Goal: Task Accomplishment & Management: Manage account settings

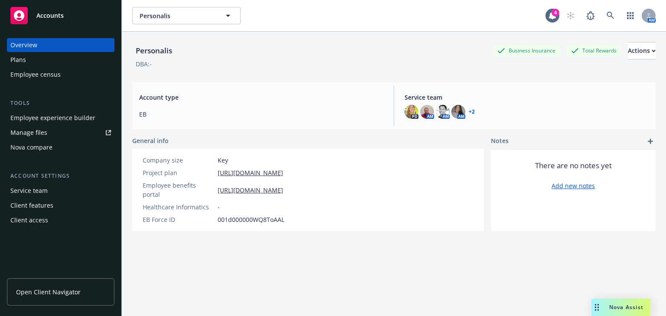
drag, startPoint x: 63, startPoint y: 0, endPoint x: 243, endPoint y: 75, distance: 194.7
click at [243, 75] on div "Personalis Business Insurance Total Rewards Actions DBA: -" at bounding box center [393, 54] width 523 height 44
click at [602, 16] on link at bounding box center [610, 15] width 17 height 17
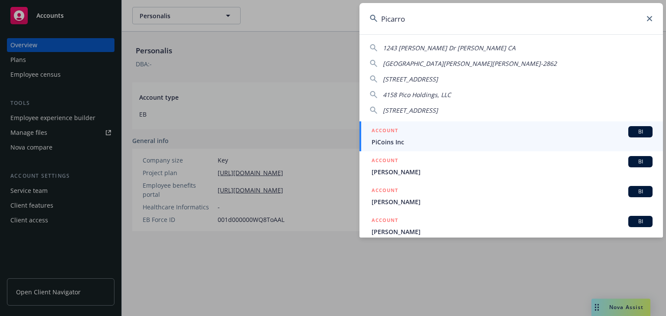
type input "Picarro"
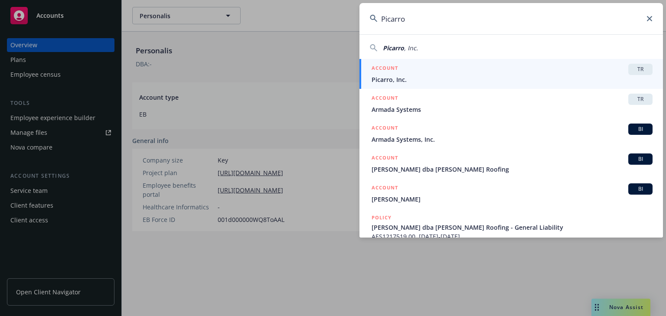
click at [413, 69] on div "ACCOUNT TR" at bounding box center [512, 69] width 281 height 11
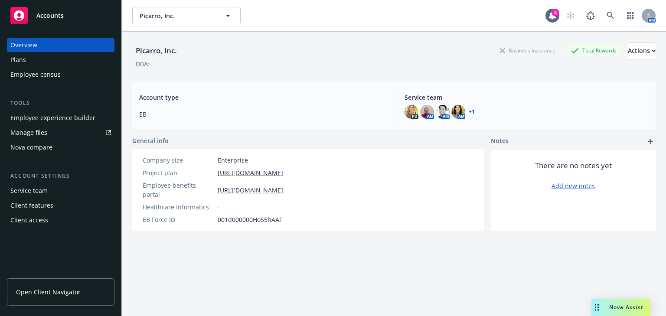
click at [29, 117] on div "Employee experience builder" at bounding box center [52, 118] width 85 height 14
click at [607, 15] on icon at bounding box center [611, 16] width 8 height 8
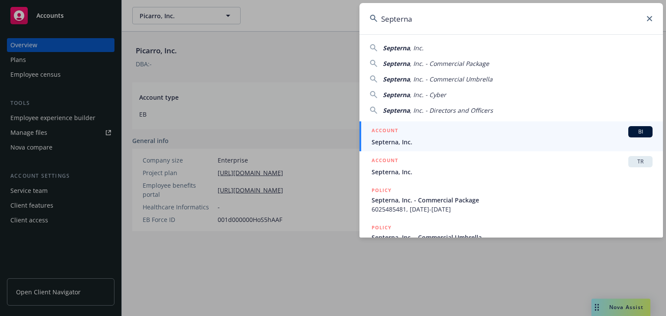
click at [407, 45] on span "Septerna" at bounding box center [396, 48] width 27 height 8
type input "Septerna, Inc."
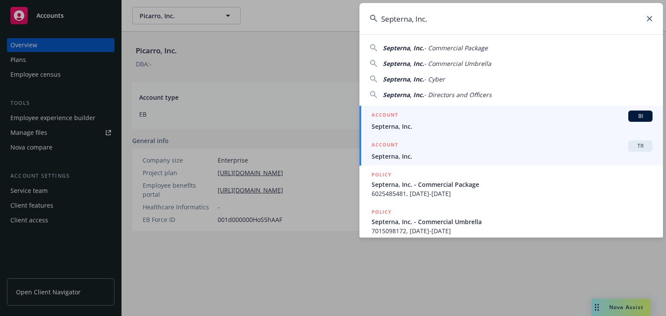
click at [440, 150] on div "ACCOUNT TR" at bounding box center [512, 146] width 281 height 11
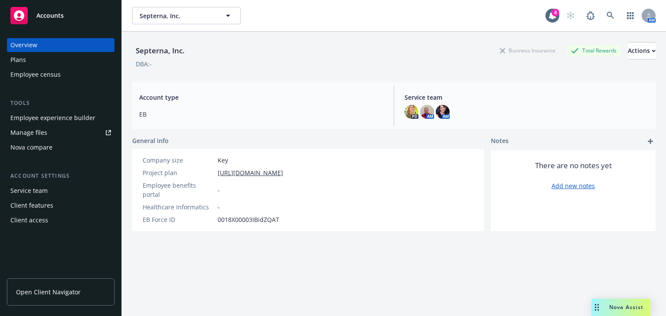
click at [43, 117] on div "Employee experience builder" at bounding box center [52, 118] width 85 height 14
click at [607, 19] on icon at bounding box center [611, 16] width 8 height 8
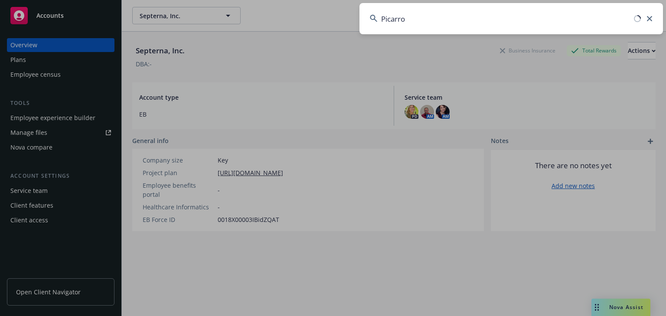
type input "Picarro"
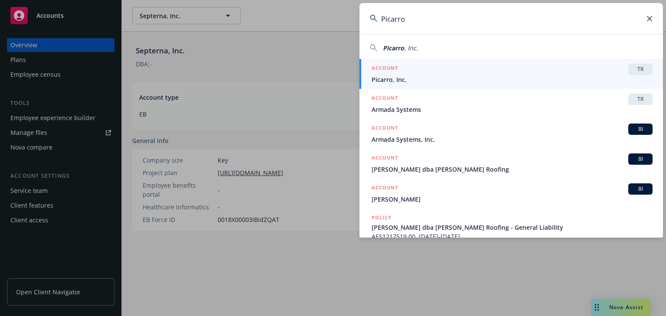
click at [447, 70] on div "ACCOUNT TR" at bounding box center [512, 69] width 281 height 11
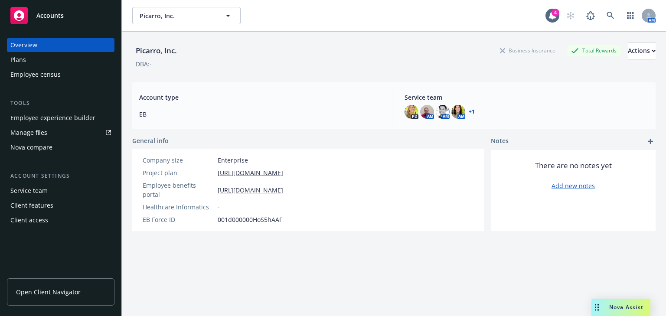
click at [32, 122] on div "Employee experience builder" at bounding box center [52, 118] width 85 height 14
click at [58, 118] on div "Employee experience builder" at bounding box center [52, 118] width 85 height 14
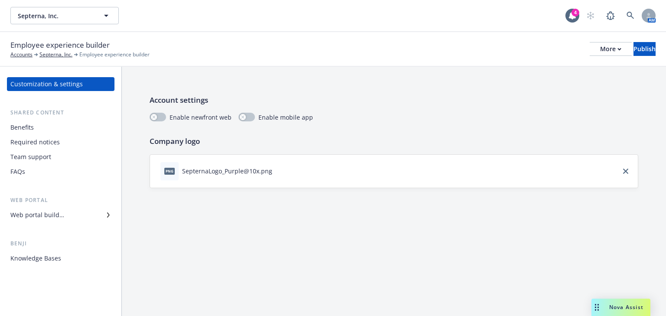
click at [22, 131] on div "Benefits" at bounding box center [21, 128] width 23 height 14
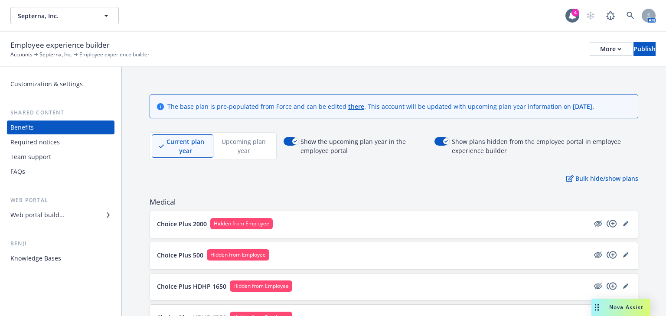
click at [47, 215] on div "Web portal builder" at bounding box center [37, 215] width 54 height 14
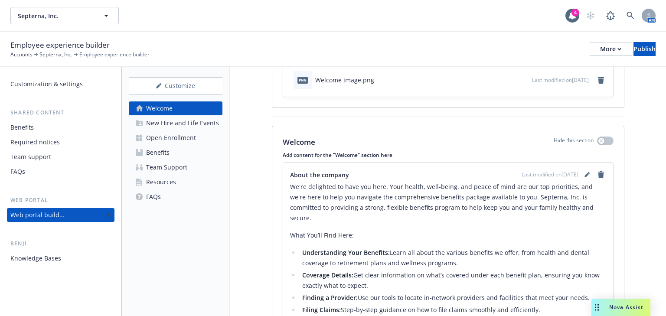
scroll to position [69, 0]
click at [188, 127] on div "New Hire and Life Events" at bounding box center [182, 123] width 73 height 14
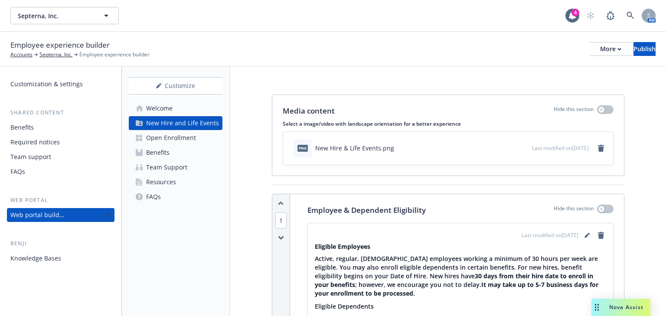
click at [179, 139] on div "Open Enrollment" at bounding box center [171, 138] width 50 height 14
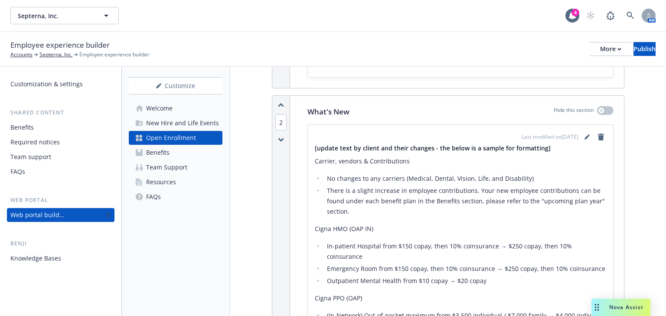
scroll to position [763, 0]
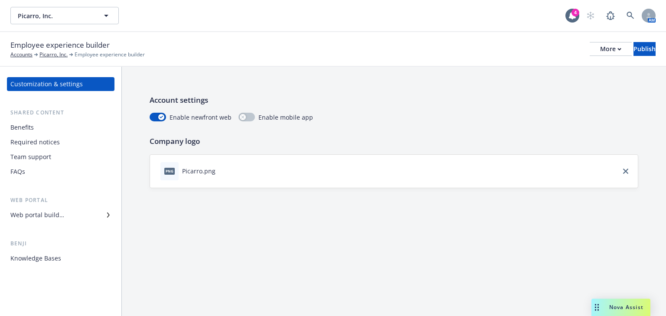
click at [86, 217] on div "Web portal builder" at bounding box center [60, 215] width 101 height 14
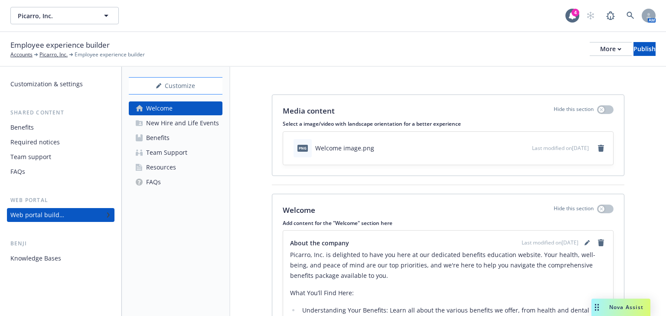
click at [192, 95] on div "Customize Welcome New Hire and Life Events Benefits Team Support Resources FAQs" at bounding box center [176, 133] width 94 height 112
click at [189, 86] on div "Customize" at bounding box center [176, 86] width 94 height 16
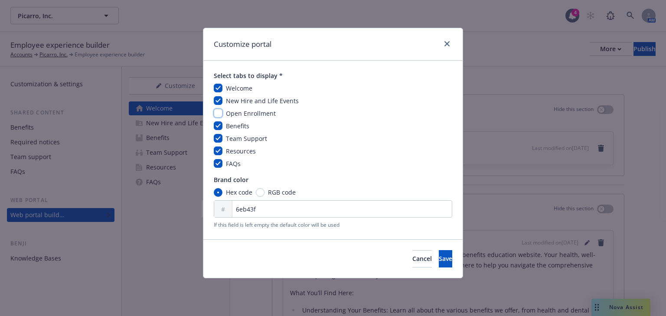
click at [221, 111] on input "checkbox" at bounding box center [218, 113] width 9 height 9
checkbox input "true"
click at [439, 258] on span "Save" at bounding box center [445, 259] width 13 height 8
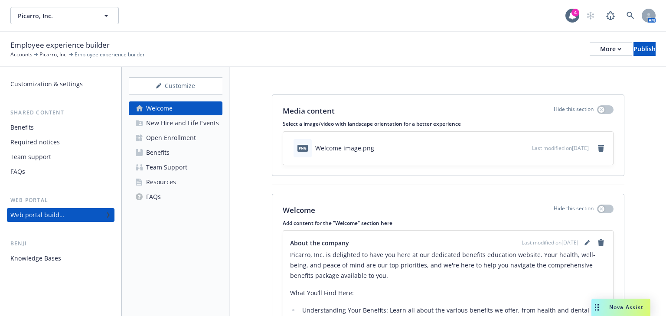
click at [185, 140] on div "Open Enrollment" at bounding box center [171, 138] width 50 height 14
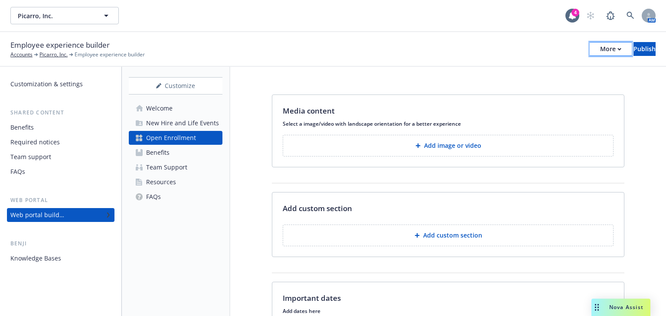
click at [600, 49] on div "More" at bounding box center [610, 49] width 21 height 13
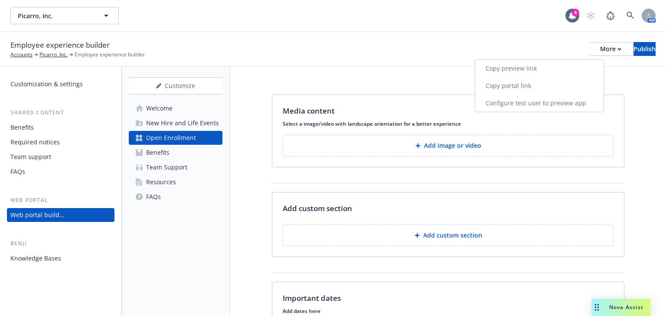
click at [515, 69] on link "Copy preview link" at bounding box center [539, 68] width 128 height 17
click at [432, 141] on p "Add image or video" at bounding box center [452, 145] width 57 height 9
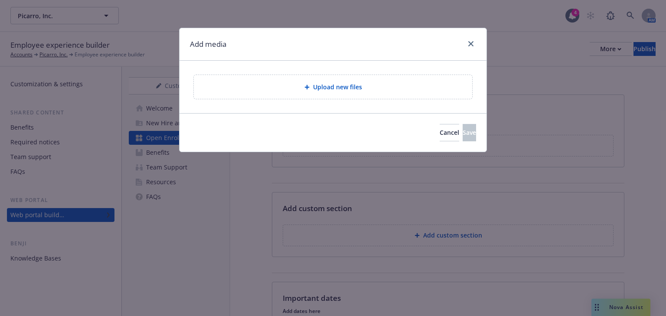
click at [334, 88] on span "Upload new files" at bounding box center [337, 86] width 49 height 9
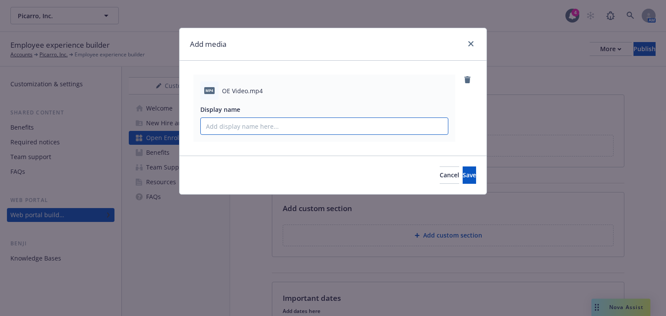
click at [264, 129] on input "Display name" at bounding box center [324, 126] width 247 height 16
type input "Open Enrollment"
click at [463, 172] on button "Save" at bounding box center [469, 175] width 13 height 17
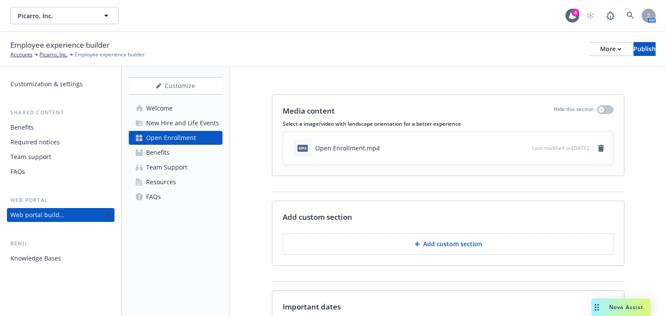
click at [432, 245] on p "Add custom section" at bounding box center [452, 244] width 59 height 9
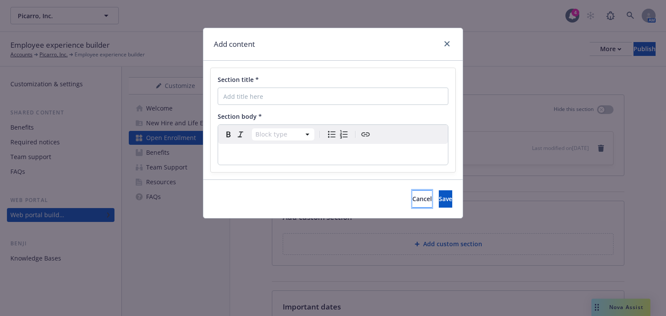
click at [412, 201] on button "Cancel" at bounding box center [422, 198] width 20 height 17
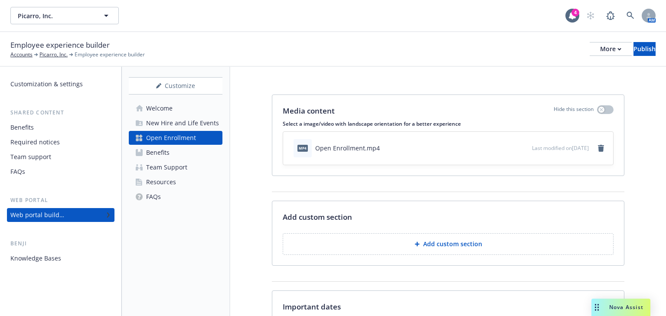
click at [442, 245] on p "Add custom section" at bounding box center [452, 244] width 59 height 9
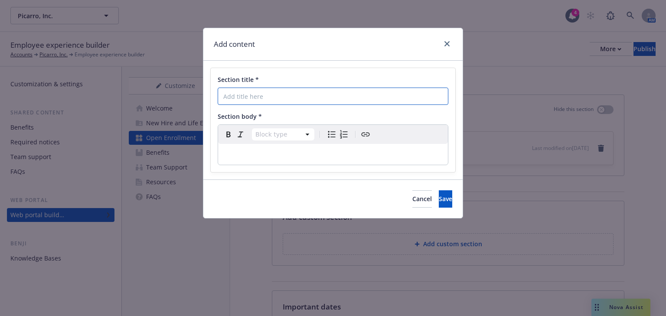
click at [275, 101] on input "Section title *" at bounding box center [333, 96] width 231 height 17
drag, startPoint x: 307, startPoint y: 97, endPoint x: 184, endPoint y: 88, distance: 123.0
click at [183, 88] on div "Add content Section title * What do I need to do? Section body * Block type Par…" at bounding box center [333, 158] width 666 height 316
type input "h"
type input "What Do I Need To Do"
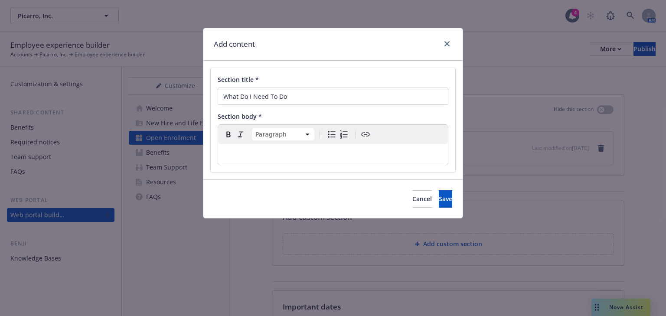
click at [266, 152] on p "editable markdown" at bounding box center [332, 154] width 219 height 10
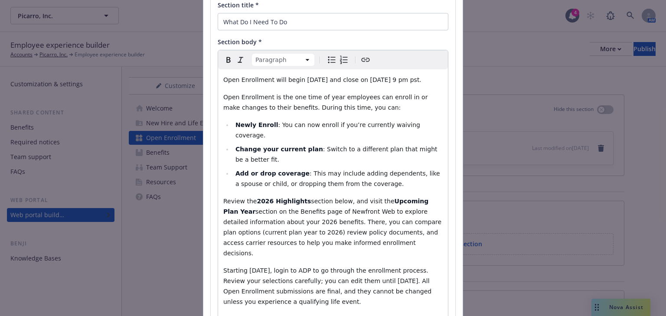
scroll to position [5, 0]
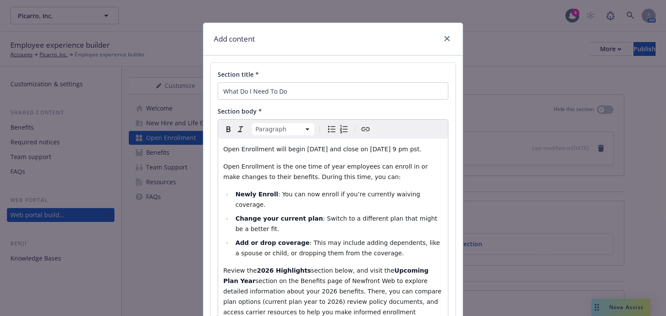
click at [402, 150] on span "Open Enrollment will begin November 10th and close on November 21st at 9 pm pst." at bounding box center [322, 149] width 198 height 7
drag, startPoint x: 337, startPoint y: 149, endPoint x: 294, endPoint y: 150, distance: 42.1
click at [294, 150] on span "Open Enrollment will begin November 10th and close on November 21st at 9 pm pst." at bounding box center [322, 149] width 198 height 7
drag, startPoint x: 409, startPoint y: 149, endPoint x: 413, endPoint y: 144, distance: 7.1
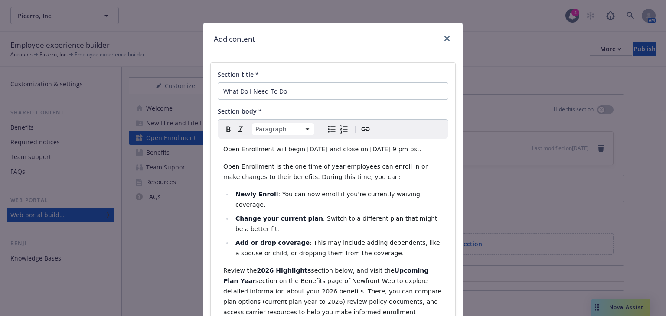
click at [397, 150] on span "Open Enrollment will begin October 28th and close on November 21st at 9 pm pst." at bounding box center [322, 149] width 198 height 7
click at [404, 154] on p "Open Enrollment will begin October 28th and close on November 21st at 9 pm pst." at bounding box center [332, 149] width 219 height 10
drag, startPoint x: 409, startPoint y: 150, endPoint x: 398, endPoint y: 150, distance: 10.8
click at [398, 150] on span "Open Enrollment will begin October 28th and close on November 21st at 9 pm pst." at bounding box center [322, 149] width 198 height 7
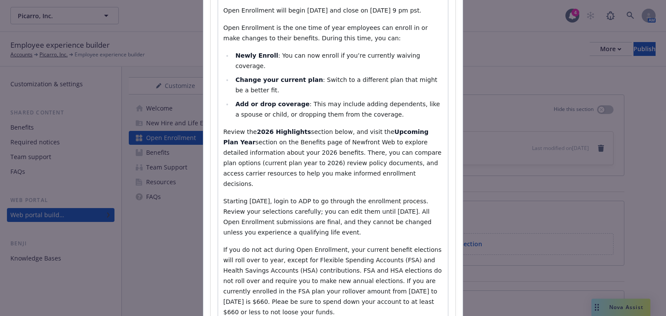
scroll to position [179, 0]
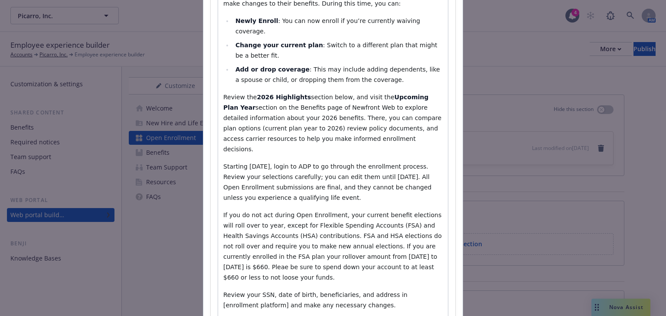
click at [290, 118] on span "section on the Benefits page of Newfront Web to explore detailed information ab…" at bounding box center [333, 128] width 220 height 49
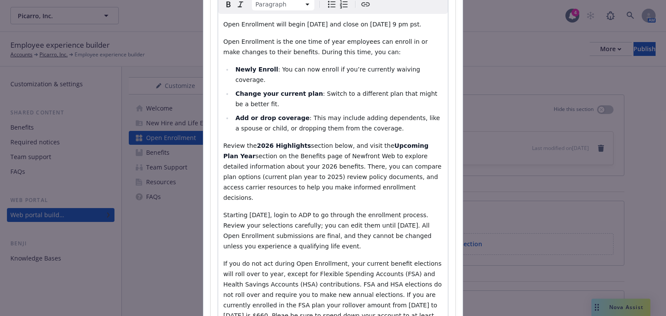
scroll to position [213, 0]
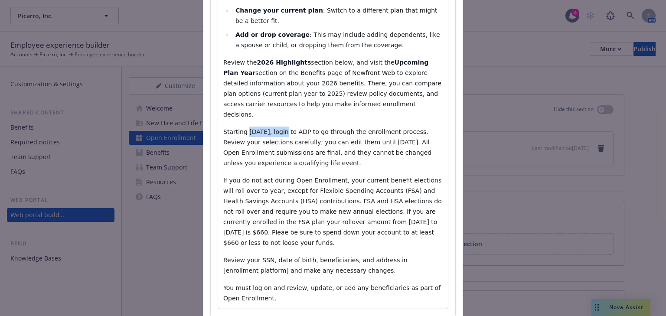
click at [245, 128] on span "Starting November 10th, login to ADP to go through the enrollment process. Revi…" at bounding box center [328, 147] width 210 height 38
drag, startPoint x: 316, startPoint y: 113, endPoint x: 304, endPoint y: 113, distance: 11.7
click at [305, 128] on span "Starting October 28th, login to ADP to go through the enrollment process. Revie…" at bounding box center [328, 147] width 210 height 38
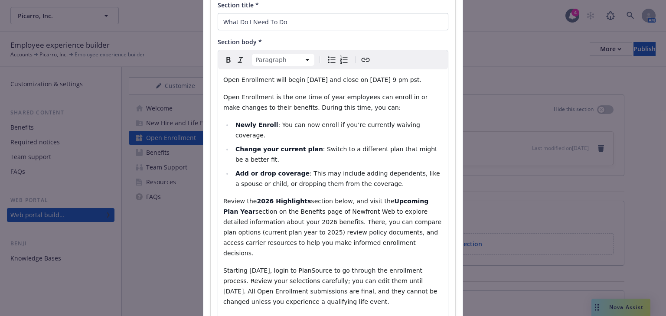
scroll to position [40, 0]
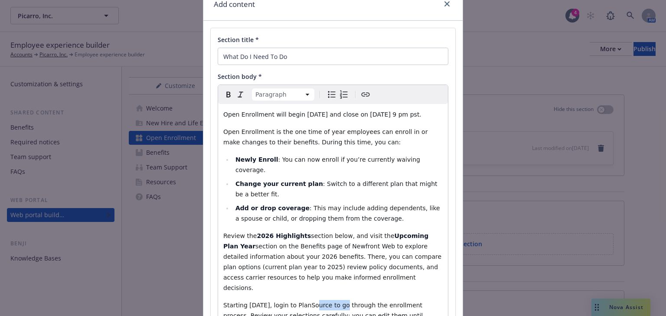
drag, startPoint x: 332, startPoint y: 283, endPoint x: 305, endPoint y: 283, distance: 26.9
click at [305, 302] on span "Starting October 28th, login to PlanSource to go through the enrollment process…" at bounding box center [331, 321] width 216 height 38
click at [361, 97] on icon "Create link" at bounding box center [365, 94] width 10 height 10
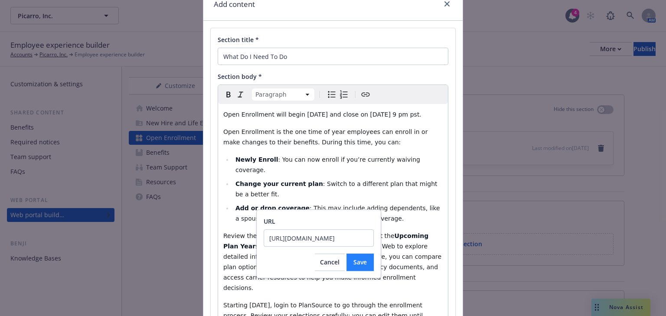
type input "https://benefits.plansource.com/"
click at [357, 261] on span "Save" at bounding box center [359, 262] width 13 height 8
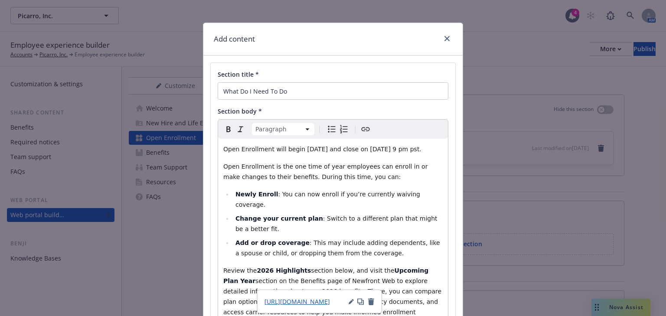
scroll to position [109, 0]
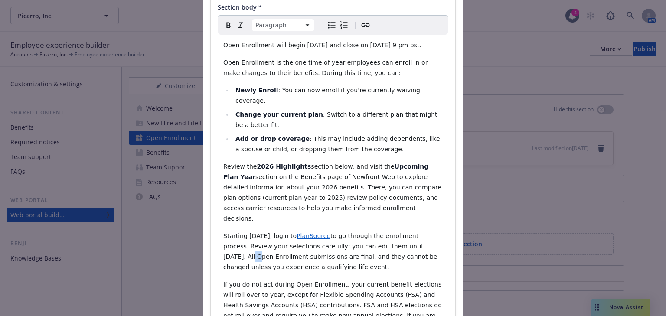
drag, startPoint x: 411, startPoint y: 226, endPoint x: 404, endPoint y: 227, distance: 7.0
click at [404, 232] on span "to go through the enrollment process. Review your selections carefully; you can…" at bounding box center [331, 251] width 216 height 38
click at [411, 232] on span "to go through the enrollment process. Review your selections carefully; you can…" at bounding box center [331, 251] width 216 height 38
drag, startPoint x: 412, startPoint y: 226, endPoint x: 401, endPoint y: 226, distance: 10.8
click at [401, 232] on span "to go through the enrollment process. Review your selections carefully; you can…" at bounding box center [331, 251] width 216 height 38
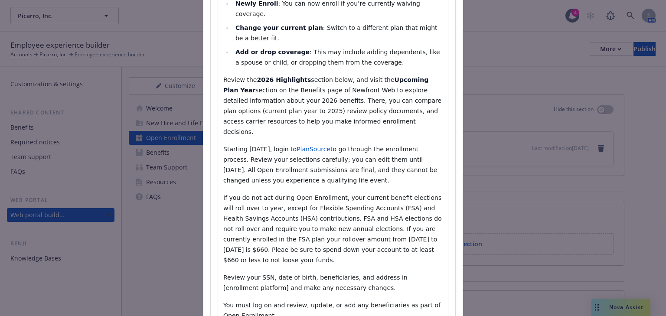
scroll to position [213, 0]
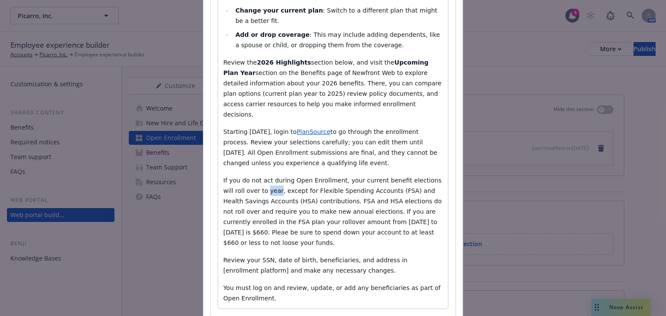
drag, startPoint x: 252, startPoint y: 170, endPoint x: 241, endPoint y: 171, distance: 10.4
click at [241, 177] on span "If you do not act during Open Enrollment, your current benefit elections will r…" at bounding box center [333, 211] width 220 height 69
click at [249, 175] on p "If you do not act during Open Enrollment, your current benefit elections will r…" at bounding box center [332, 211] width 219 height 73
drag, startPoint x: 252, startPoint y: 172, endPoint x: 242, endPoint y: 171, distance: 9.6
click at [242, 177] on span "If you do not act during Open Enrollment, your current benefit elections will r…" at bounding box center [333, 211] width 220 height 69
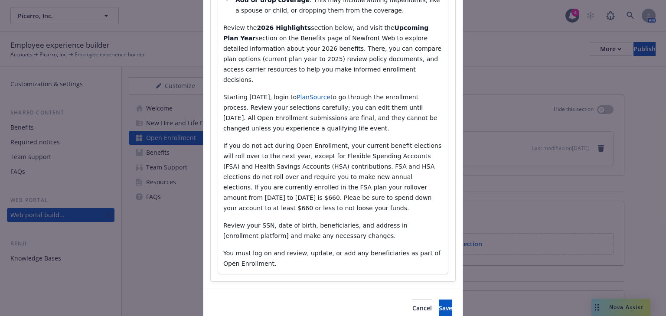
scroll to position [256, 0]
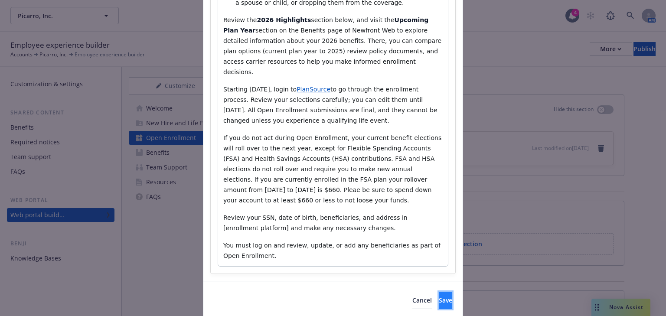
click at [439, 296] on span "Save" at bounding box center [445, 300] width 13 height 8
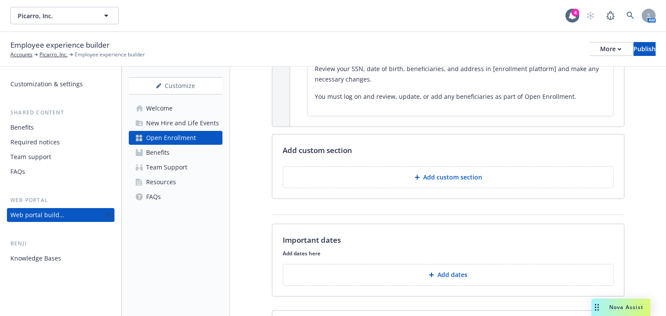
scroll to position [416, 0]
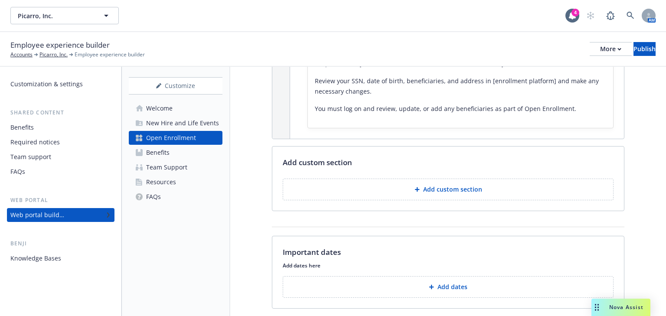
click at [433, 186] on p "Add custom section" at bounding box center [452, 189] width 59 height 9
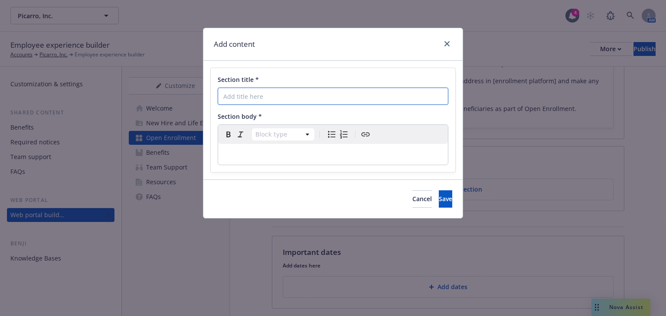
click at [281, 101] on input "Section title *" at bounding box center [333, 96] width 231 height 17
click at [281, 98] on input "Section title *" at bounding box center [333, 96] width 231 height 17
type input "Welcome to 2026 Open Enrollment!"
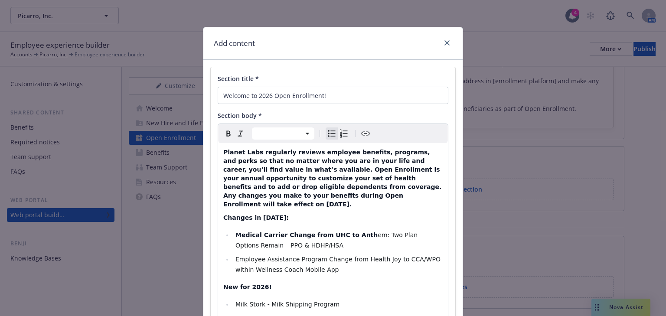
scroll to position [0, 0]
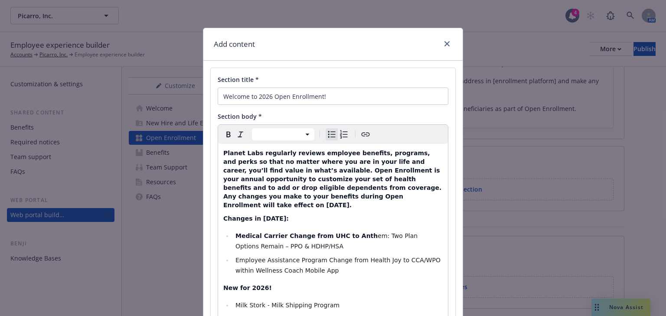
select select "h4"
drag, startPoint x: 252, startPoint y: 153, endPoint x: 218, endPoint y: 151, distance: 34.8
click at [223, 151] on span "Planet Labs regularly reviews employee benefits, programs, and perks so that no…" at bounding box center [333, 179] width 220 height 59
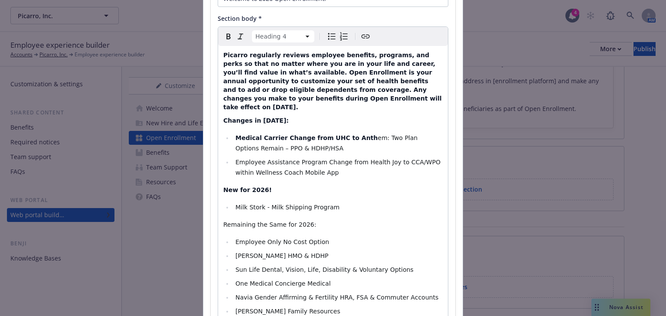
scroll to position [104, 0]
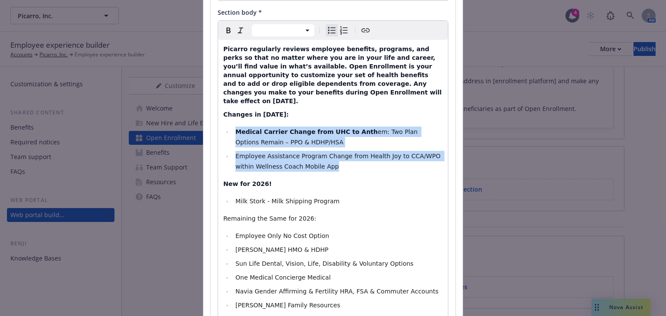
drag, startPoint x: 301, startPoint y: 158, endPoint x: 233, endPoint y: 124, distance: 75.8
click at [233, 127] on ul "Medical Carrier Change from UHC to Anth em: Two Plan Options Remain – PPO & HDH…" at bounding box center [332, 149] width 219 height 45
drag, startPoint x: 344, startPoint y: 134, endPoint x: 323, endPoint y: 134, distance: 21.3
click at [343, 134] on li "Medical Carrier Change from UHC to Anth em: Two Plan Options Remain – PPO & HDH…" at bounding box center [338, 137] width 210 height 21
click at [289, 134] on li "Medical Carrier Change from UHC to Anth em: Two Plan Options Remain – PPO & HDH…" at bounding box center [338, 137] width 210 height 21
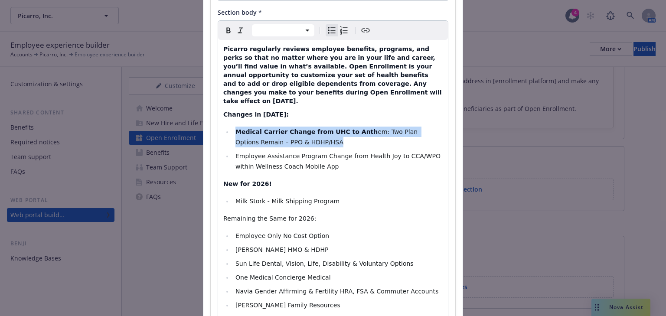
drag, startPoint x: 287, startPoint y: 134, endPoint x: 234, endPoint y: 125, distance: 53.6
click at [234, 127] on li "Medical Carrier Change from UHC to Anth em: Two Plan Options Remain – PPO & HDH…" at bounding box center [338, 137] width 210 height 21
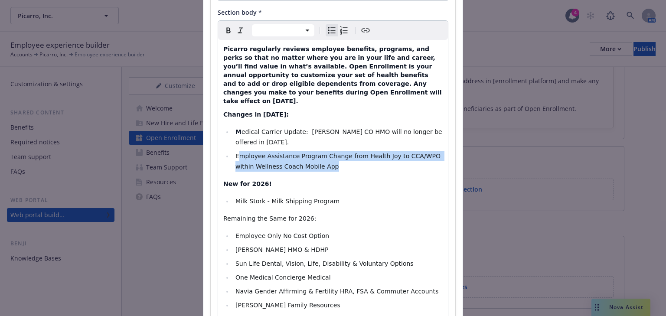
drag, startPoint x: 317, startPoint y: 148, endPoint x: 234, endPoint y: 137, distance: 83.5
click at [234, 151] on li "Employee Assistance Program Change from Health Joy to CCA/WPO within Wellness C…" at bounding box center [338, 161] width 210 height 21
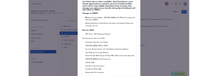
scroll to position [173, 0]
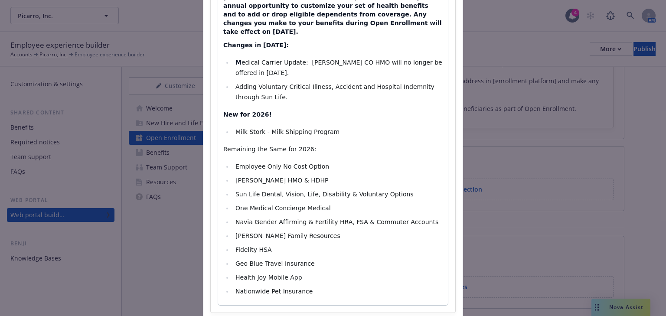
drag, startPoint x: 264, startPoint y: 79, endPoint x: 229, endPoint y: 69, distance: 35.9
click at [229, 69] on ul "M edical Carrier Update: Kaiser CO HMO will no longer be offered in 2026. Addin…" at bounding box center [332, 79] width 219 height 45
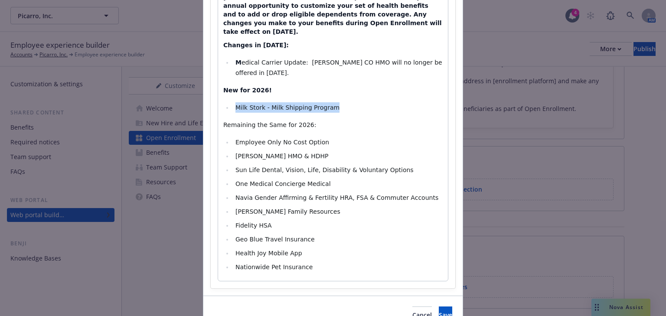
drag, startPoint x: 329, startPoint y: 87, endPoint x: 232, endPoint y: 88, distance: 96.7
click at [233, 102] on li "Milk Stork - Milk Shipping Program" at bounding box center [338, 107] width 210 height 10
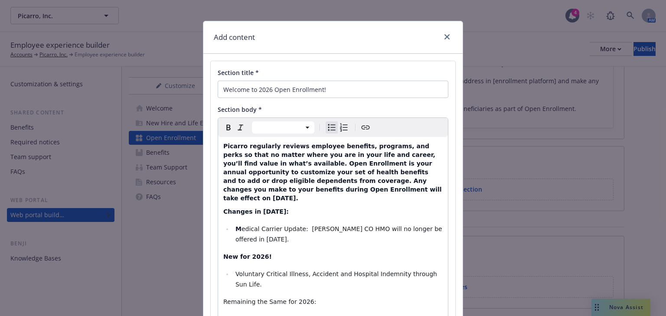
scroll to position [0, 0]
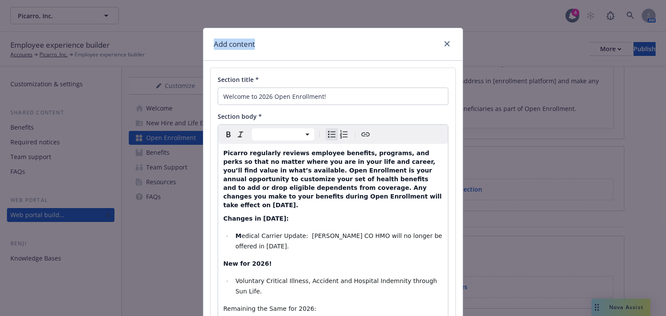
drag, startPoint x: 330, startPoint y: 42, endPoint x: 50, endPoint y: 36, distance: 279.8
click at [48, 35] on div "Add content Section title * Welcome to 2026 Open Enrollment! Section body * Par…" at bounding box center [333, 158] width 666 height 316
click at [345, 41] on div "Add content" at bounding box center [332, 44] width 259 height 33
drag, startPoint x: 342, startPoint y: 45, endPoint x: 190, endPoint y: 20, distance: 153.4
click at [175, 9] on div "Add content Section title * Welcome to 2026 Open Enrollment! Section body * Par…" at bounding box center [333, 158] width 666 height 316
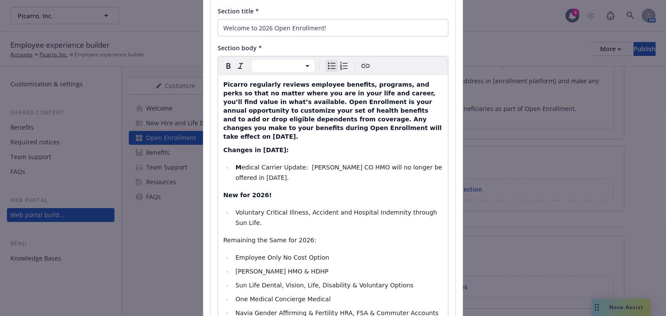
scroll to position [69, 0]
drag, startPoint x: 238, startPoint y: 158, endPoint x: 233, endPoint y: 158, distance: 5.2
click at [233, 161] on li "M edical Carrier Update: Kaiser CO HMO will no longer be offered in 2026." at bounding box center [338, 171] width 210 height 21
click at [227, 69] on icon "Remove bold" at bounding box center [228, 65] width 10 height 10
click at [286, 163] on span "Medical Carrier Update: Kaiser CO HMO will no longer be offered in 2026." at bounding box center [340, 171] width 208 height 17
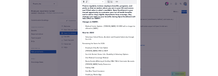
scroll to position [139, 0]
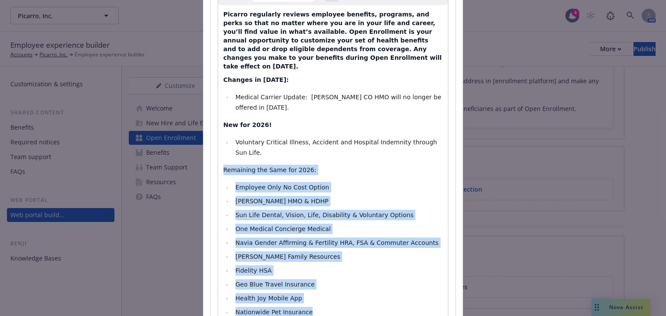
drag, startPoint x: 305, startPoint y: 280, endPoint x: 216, endPoint y: 145, distance: 161.5
click at [218, 144] on div "Picarro regularly reviews employee benefits, programs, and perks so that no mat…" at bounding box center [333, 165] width 230 height 321
click at [279, 198] on span "Kaiser HMO & HDHP" at bounding box center [282, 201] width 93 height 7
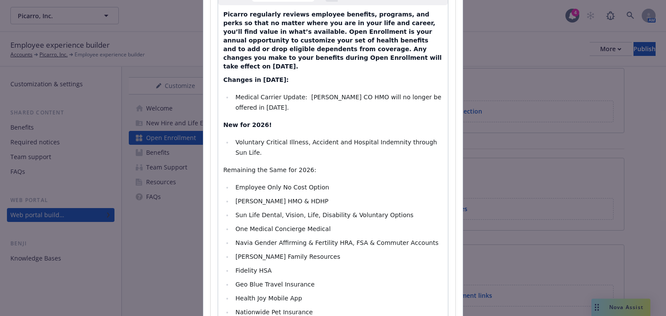
scroll to position [416, 0]
click at [312, 226] on span "One Medical Concierge Medical" at bounding box center [283, 229] width 95 height 7
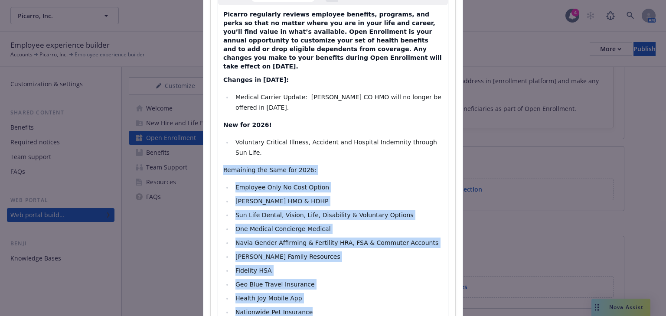
drag, startPoint x: 304, startPoint y: 278, endPoint x: 215, endPoint y: 145, distance: 159.4
click at [218, 144] on div "Paragraph Heading 1 Heading 2 Heading 3 Heading 4 Heading 5 Heading 6 Picarro r…" at bounding box center [333, 156] width 231 height 341
select select "paragraph"
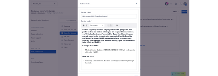
scroll to position [0, 0]
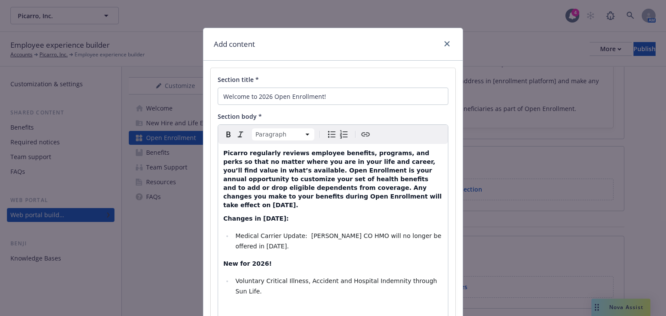
drag, startPoint x: 342, startPoint y: 42, endPoint x: 347, endPoint y: 17, distance: 24.9
click at [353, 41] on div "Add content" at bounding box center [332, 44] width 259 height 33
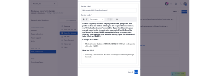
scroll to position [54, 0]
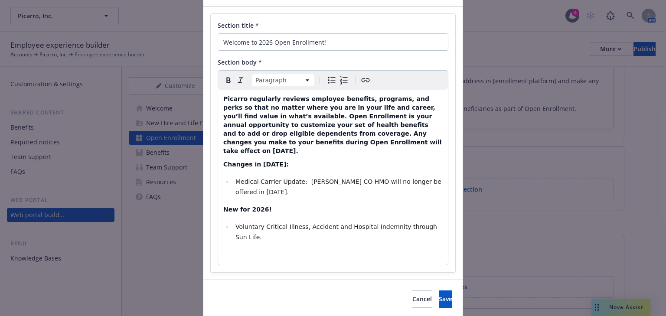
click at [234, 249] on p "editable markdown" at bounding box center [332, 254] width 219 height 10
click at [437, 222] on li "Voluntary Critical Illness, Accident and Hospital Indemnity through Sun Life." at bounding box center [338, 232] width 210 height 21
select select "paragraph"
drag, startPoint x: 339, startPoint y: 223, endPoint x: 220, endPoint y: 226, distance: 119.3
click at [220, 226] on div "Picarro regularly reviews employee benefits, programs, and perks so that no mat…" at bounding box center [333, 186] width 230 height 193
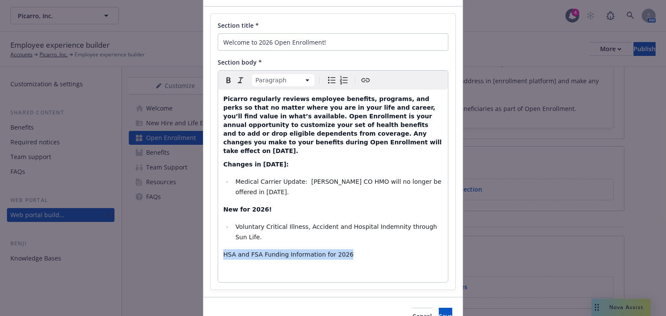
click at [229, 82] on icon "Bold" at bounding box center [228, 80] width 10 height 10
click at [347, 249] on p "HSA and FSA Funding Information for 2026" at bounding box center [332, 254] width 219 height 10
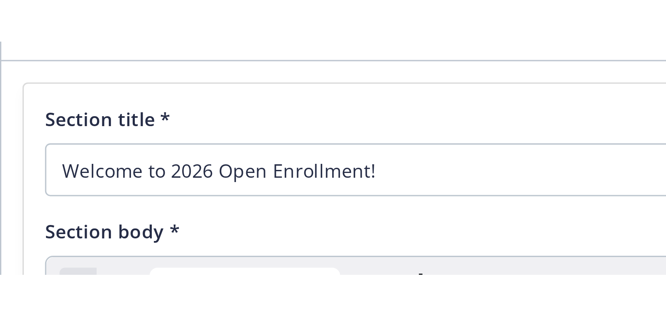
scroll to position [416, 0]
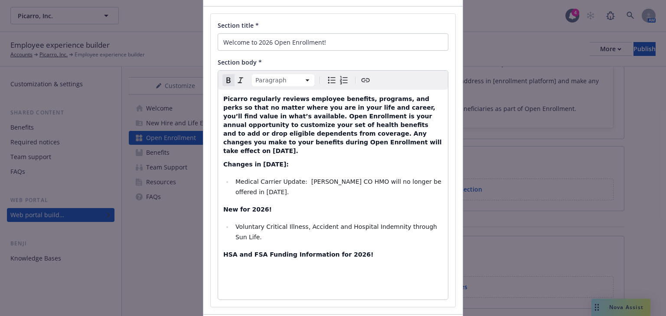
click at [238, 284] on p "editable markdown" at bounding box center [332, 289] width 219 height 10
click at [235, 252] on div "Picarro regularly reviews employee benefits, programs, and perks so that no mat…" at bounding box center [333, 195] width 230 height 210
click at [232, 248] on div "Picarro regularly reviews employee benefits, programs, and perks so that no mat…" at bounding box center [333, 195] width 230 height 210
click at [226, 267] on p "editable markdown" at bounding box center [332, 272] width 219 height 10
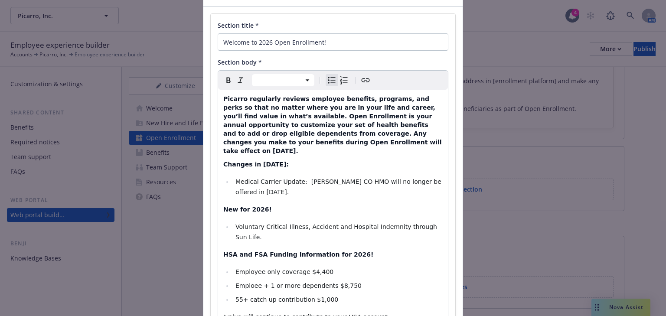
scroll to position [133, 0]
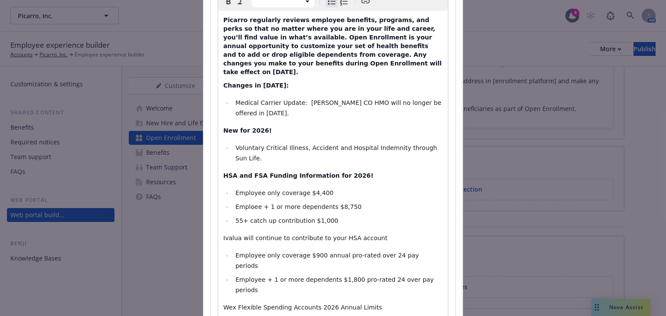
select select "paragraph"
click at [353, 170] on p "HSA and FSA Funding Information for 2026!" at bounding box center [332, 175] width 219 height 10
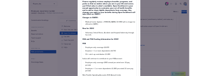
scroll to position [168, 0]
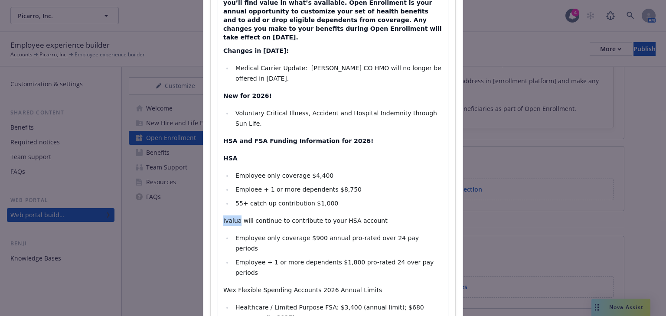
drag, startPoint x: 236, startPoint y: 192, endPoint x: 216, endPoint y: 191, distance: 20.0
click at [218, 191] on div "Picarro regularly reviews employee benefits, programs, and perks so that no mat…" at bounding box center [333, 174] width 230 height 397
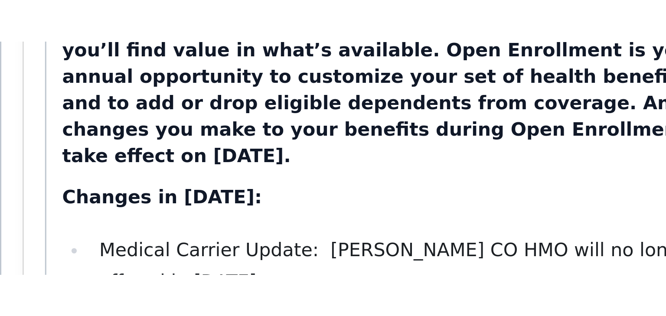
scroll to position [416, 0]
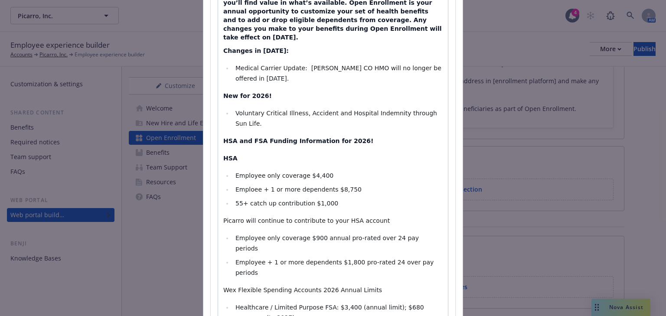
select select
drag, startPoint x: 312, startPoint y: 206, endPoint x: 304, endPoint y: 207, distance: 8.8
click at [304, 235] on span "Employee only coverage $900 annual pro-rated over 24 pay periods" at bounding box center [329, 243] width 186 height 17
drag, startPoint x: 345, startPoint y: 222, endPoint x: 332, endPoint y: 222, distance: 13.0
click at [332, 259] on span "Employee + 1 or more dependents $1,800 pro-rated 24 over pay periods" at bounding box center [336, 267] width 200 height 17
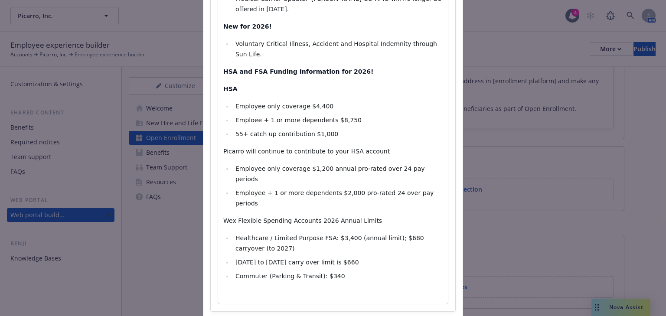
scroll to position [255, 0]
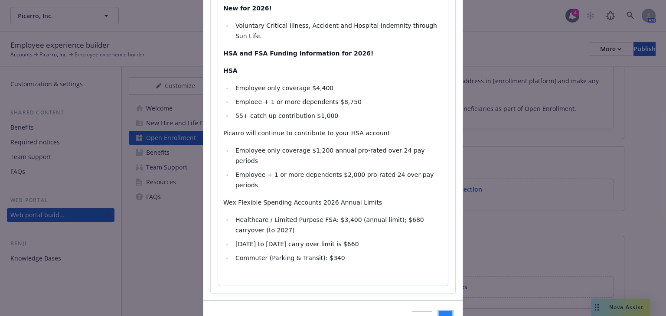
click at [439, 316] on span "Save" at bounding box center [445, 320] width 13 height 8
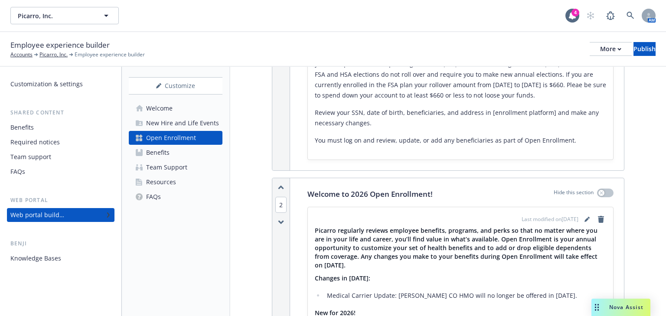
scroll to position [382, 0]
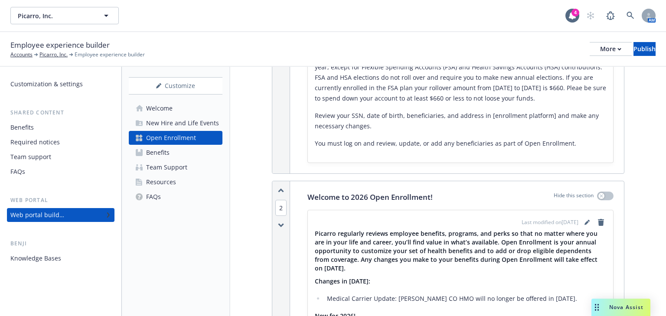
click at [285, 206] on span "2" at bounding box center [280, 208] width 11 height 16
click at [294, 195] on button "1" at bounding box center [296, 195] width 17 height 23
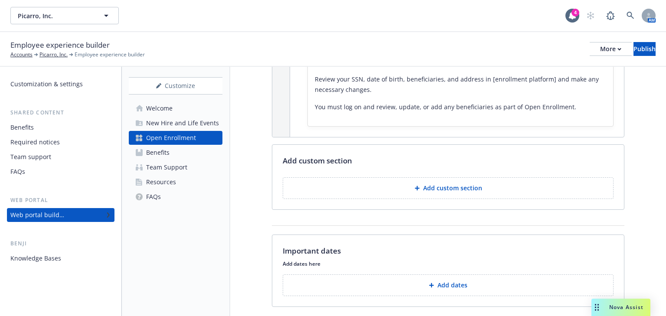
scroll to position [778, 0]
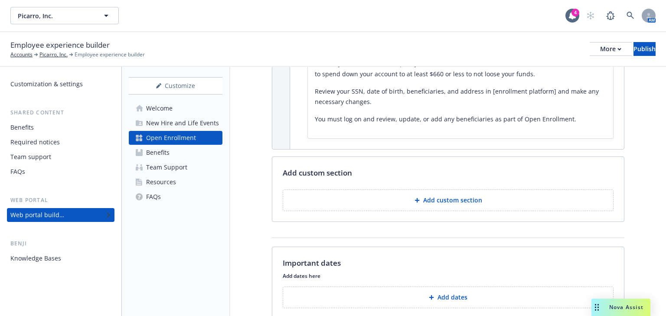
click at [448, 200] on p "Add custom section" at bounding box center [452, 200] width 59 height 9
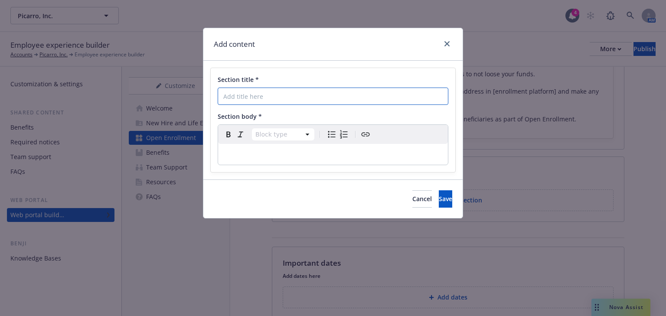
click at [275, 98] on input "Section title *" at bounding box center [333, 96] width 231 height 17
type input "Who do I contact for Benefit-Related Open Enrollment Questions?"
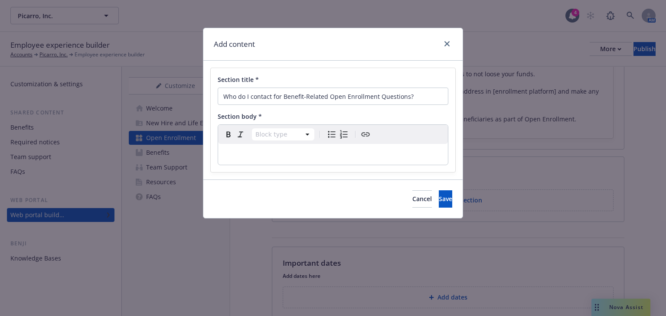
click at [257, 154] on p "editable markdown" at bounding box center [332, 154] width 219 height 10
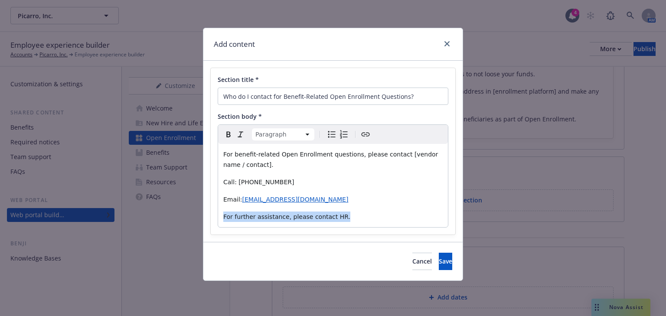
drag, startPoint x: 337, startPoint y: 219, endPoint x: 220, endPoint y: 216, distance: 116.3
click at [220, 216] on div "For benefit-related Open Enrollment questions, please contact [vendor name / co…" at bounding box center [333, 185] width 230 height 83
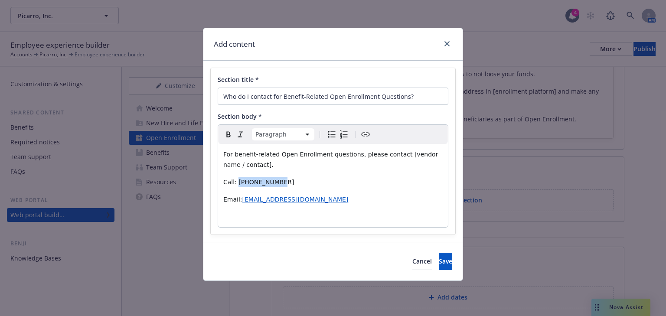
drag, startPoint x: 285, startPoint y: 182, endPoint x: 241, endPoint y: 185, distance: 43.4
click at [236, 183] on p "Call: 855-585-8296" at bounding box center [332, 182] width 219 height 10
drag, startPoint x: 350, startPoint y: 201, endPoint x: 242, endPoint y: 203, distance: 108.9
click at [242, 203] on p "Email: planetbenefits@answers.newfront.com" at bounding box center [332, 199] width 219 height 10
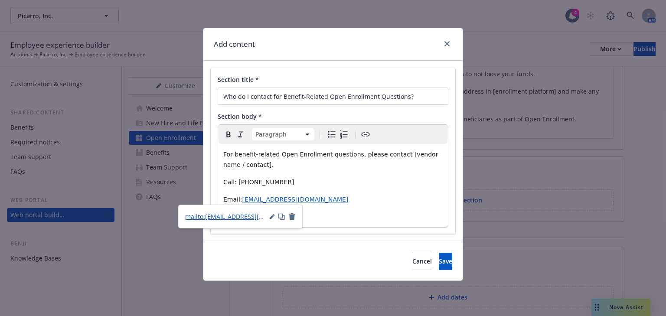
click at [380, 201] on p "Email: PicarroBenefits@answers.newfront.com" at bounding box center [332, 199] width 219 height 10
click at [439, 257] on span "Save" at bounding box center [445, 261] width 13 height 8
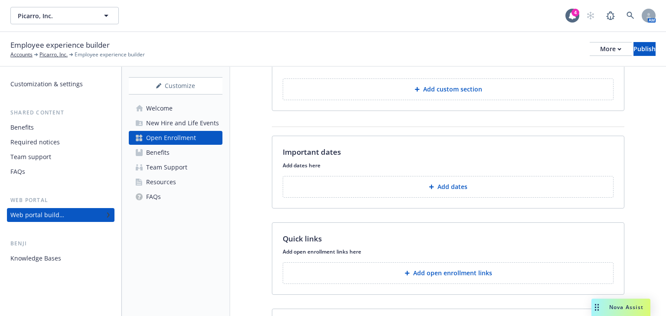
scroll to position [1021, 0]
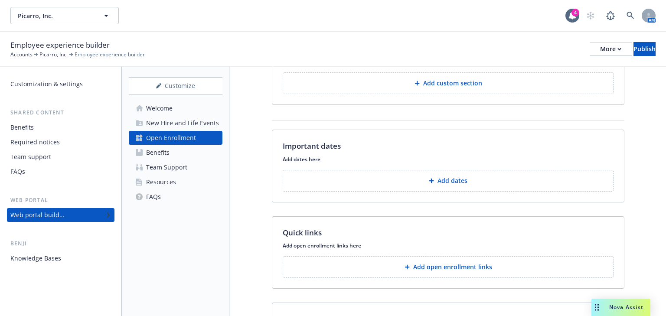
click at [441, 178] on p "Add dates" at bounding box center [453, 181] width 30 height 9
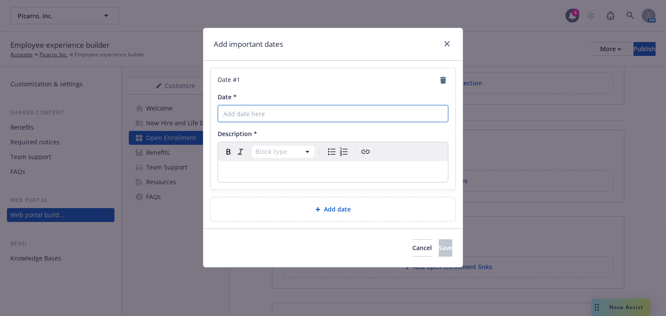
click at [238, 115] on input "Date *" at bounding box center [333, 113] width 231 height 17
click at [241, 111] on input "Date *" at bounding box center [333, 113] width 231 height 17
click at [258, 112] on input "10/28/2025" at bounding box center [333, 113] width 231 height 17
drag, startPoint x: 261, startPoint y: 113, endPoint x: 219, endPoint y: 108, distance: 41.9
click at [219, 108] on input "10/28/2025" at bounding box center [333, 113] width 231 height 17
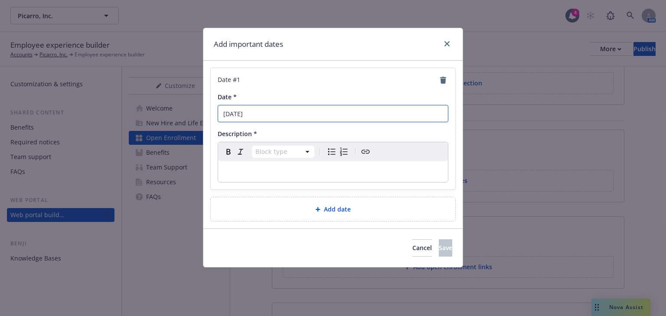
type input "October 28th"
click at [242, 170] on p "editable markdown" at bounding box center [332, 172] width 219 height 10
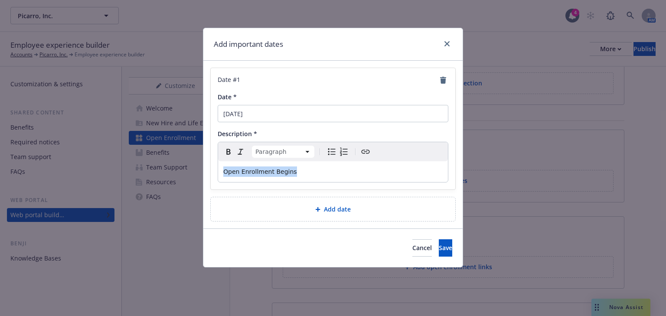
drag, startPoint x: 293, startPoint y: 175, endPoint x: 215, endPoint y: 170, distance: 78.7
click at [215, 170] on div "Date # 1 Date * October 28th Description * Paragraph Paragraph Heading 1 Headin…" at bounding box center [333, 128] width 245 height 121
click at [227, 154] on icon "Bold" at bounding box center [228, 152] width 4 height 6
click at [439, 245] on button "Save" at bounding box center [445, 247] width 13 height 17
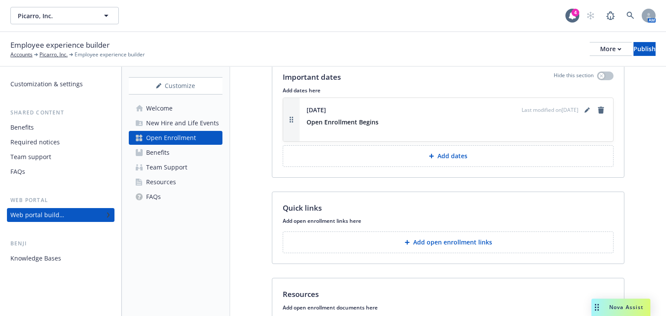
scroll to position [1090, 0]
click at [451, 153] on p "Add dates" at bounding box center [453, 155] width 30 height 9
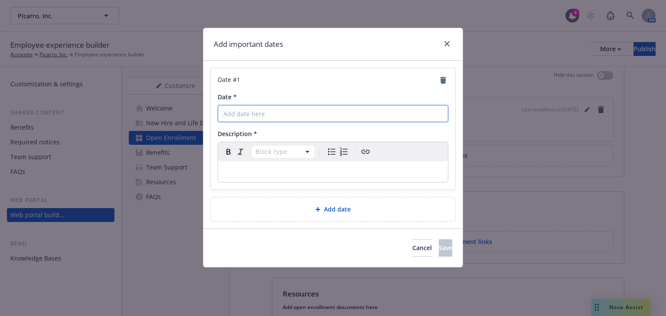
click at [255, 116] on input "Date *" at bounding box center [333, 113] width 231 height 17
click at [256, 115] on input "Date *" at bounding box center [333, 113] width 231 height 17
type input "Novemeber 7th"
click at [264, 174] on p "editable markdown" at bounding box center [332, 172] width 219 height 10
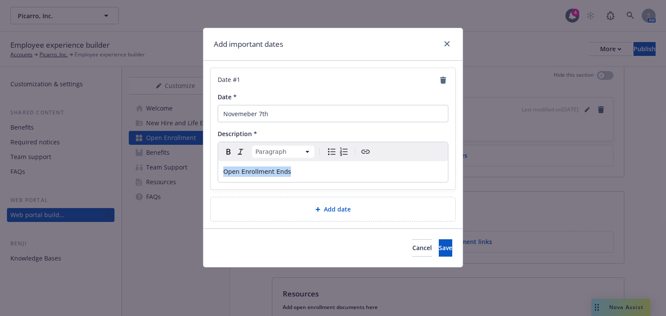
drag, startPoint x: 298, startPoint y: 175, endPoint x: 216, endPoint y: 168, distance: 82.3
click at [216, 168] on div "Date # 1 Date * Novemeber 7th Description * Paragraph Paragraph Heading 1 Headi…" at bounding box center [333, 128] width 245 height 121
click at [228, 149] on icon "Bold" at bounding box center [228, 152] width 4 height 6
click at [439, 246] on button "Save" at bounding box center [445, 247] width 13 height 17
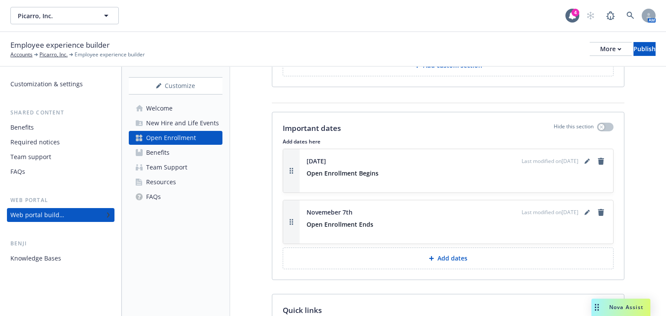
scroll to position [1021, 0]
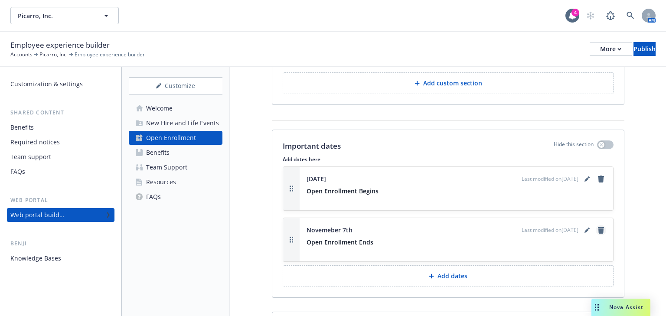
click at [598, 230] on icon "remove" at bounding box center [601, 230] width 7 height 7
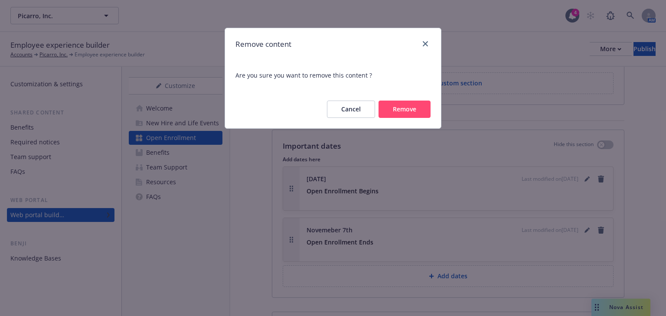
click at [391, 112] on button "Remove" at bounding box center [405, 109] width 52 height 17
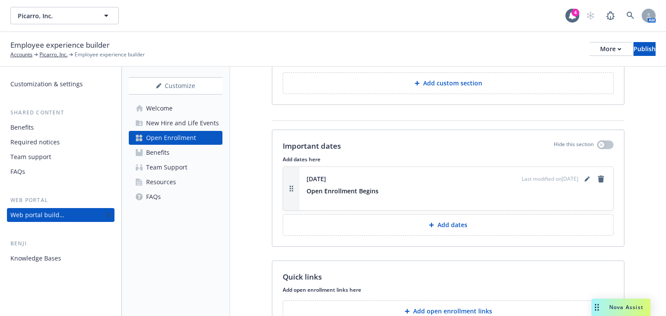
click at [440, 221] on p "Add dates" at bounding box center [453, 225] width 30 height 9
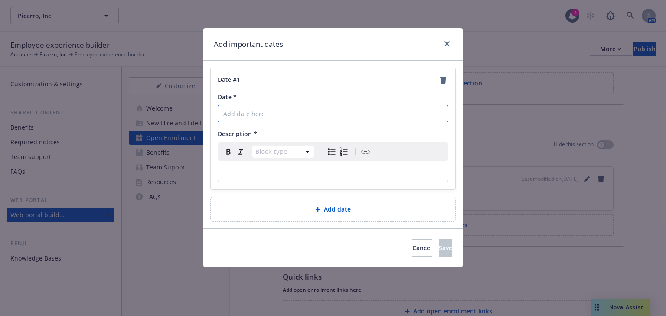
click at [253, 114] on input "Date *" at bounding box center [333, 113] width 231 height 17
click at [295, 112] on input "Date *" at bounding box center [333, 113] width 231 height 17
type input "October 27th"
click at [266, 167] on p "editable markdown" at bounding box center [332, 172] width 219 height 10
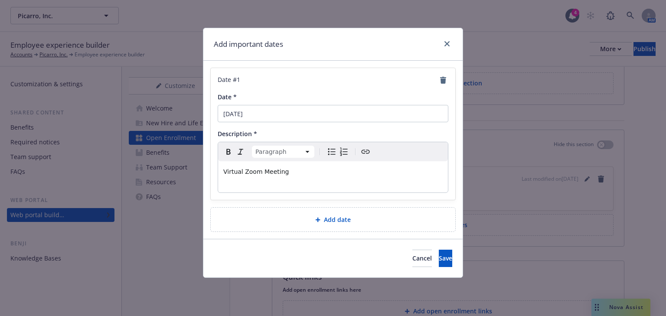
drag, startPoint x: 289, startPoint y: 173, endPoint x: 295, endPoint y: 175, distance: 6.3
click at [289, 173] on p "Virtual Zoom Meeting" at bounding box center [332, 177] width 219 height 21
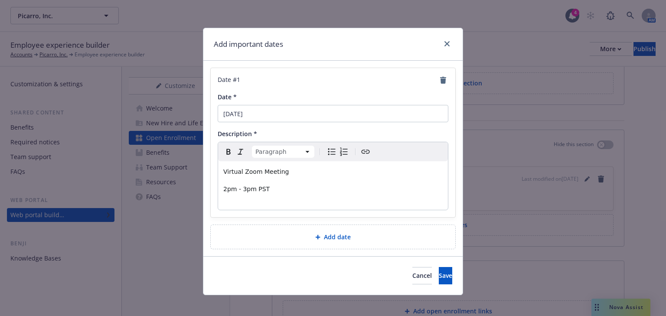
drag, startPoint x: 224, startPoint y: 191, endPoint x: 229, endPoint y: 191, distance: 5.2
click at [224, 191] on span "2pm - 3pm PST" at bounding box center [246, 189] width 46 height 7
click at [249, 188] on span "2:00pm - 3pm PST" at bounding box center [251, 189] width 56 height 7
click at [241, 191] on span "2:00pm - 3:00pm PST" at bounding box center [256, 189] width 66 height 7
click at [246, 189] on span "2:00pm- 3:00pm PST" at bounding box center [255, 189] width 64 height 7
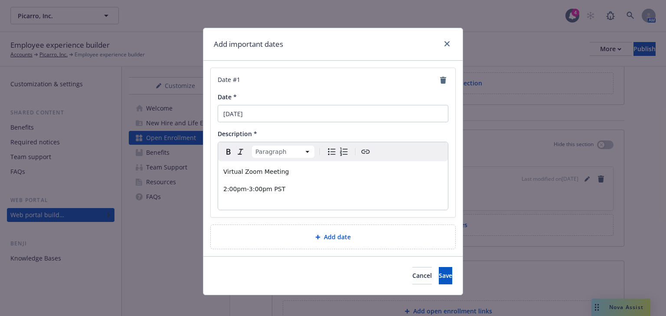
click at [297, 190] on p "2:00pm-3:00pm PST" at bounding box center [332, 194] width 219 height 21
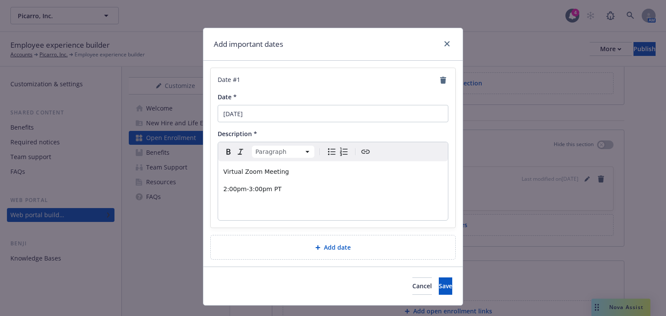
click at [281, 188] on p "2:00pm-3:00pm PT" at bounding box center [332, 199] width 219 height 31
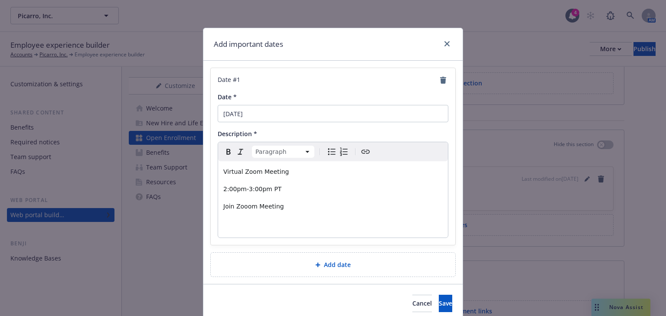
click at [363, 151] on icon "Create link" at bounding box center [365, 152] width 10 height 10
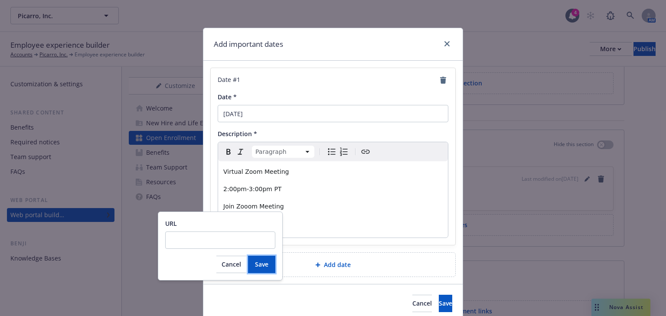
click at [265, 260] on span "Save" at bounding box center [261, 264] width 13 height 8
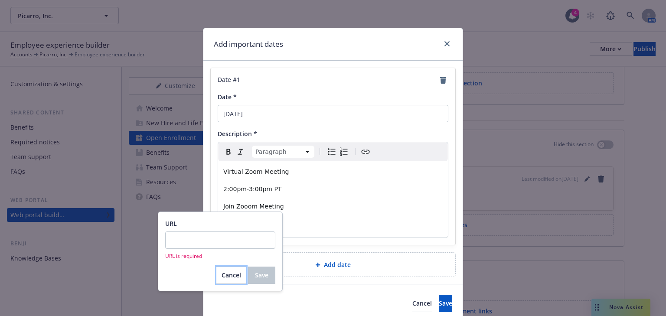
click at [237, 274] on span "Cancel" at bounding box center [232, 275] width 20 height 8
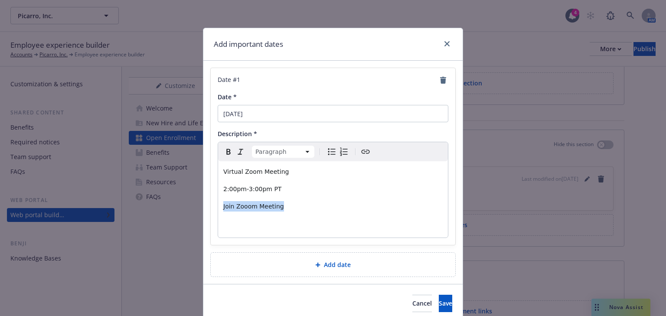
drag, startPoint x: 281, startPoint y: 206, endPoint x: 216, endPoint y: 205, distance: 64.6
click at [218, 205] on div "Virtual Zoom Meeting 2:00pm-3:00pm PT Join Zooom Meeting" at bounding box center [333, 199] width 230 height 76
click at [360, 154] on icon "Create link" at bounding box center [365, 152] width 10 height 10
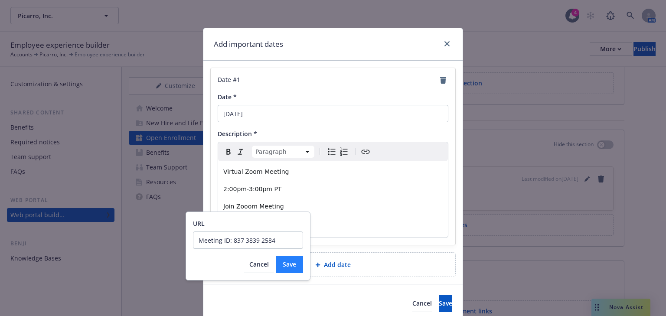
type input "Meeting ID: 837 3839 2584"
click at [285, 264] on span "Save" at bounding box center [289, 264] width 13 height 8
drag, startPoint x: 284, startPoint y: 240, endPoint x: 149, endPoint y: 235, distance: 135.4
click at [154, 238] on body "Picarro, Inc. Picarro, Inc. 4 AM Employee experience builder Accounts Picarro, …" at bounding box center [333, 158] width 666 height 316
drag, startPoint x: 152, startPoint y: 227, endPoint x: 161, endPoint y: 229, distance: 9.4
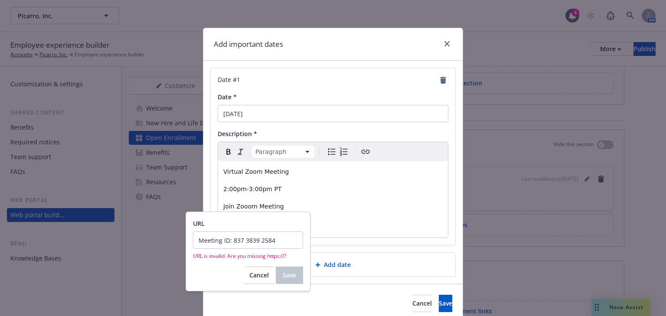
click at [158, 229] on div "Add important dates Date # 1 Date * October 27th Description * Paragraph Paragr…" at bounding box center [333, 158] width 666 height 316
click at [263, 273] on span "Cancel" at bounding box center [259, 275] width 20 height 8
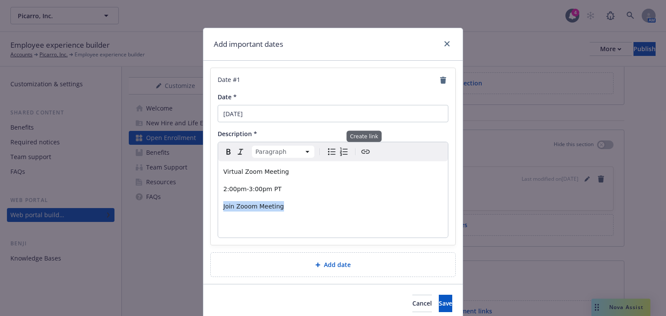
click at [360, 150] on icon "Create link" at bounding box center [365, 152] width 10 height 10
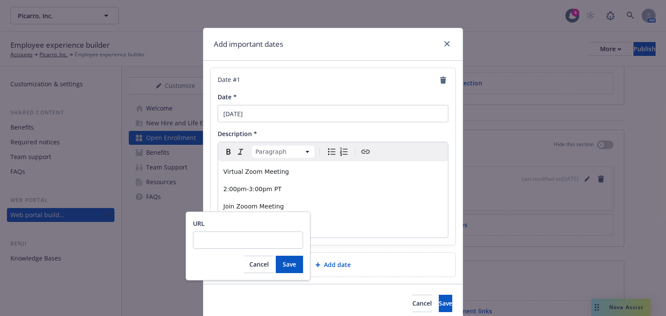
click at [275, 201] on p "Join Zooom Meeting" at bounding box center [332, 216] width 219 height 31
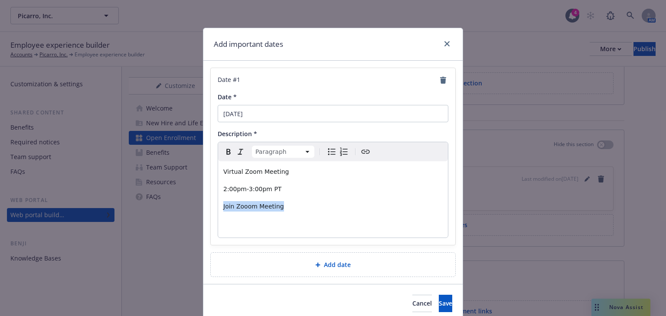
drag, startPoint x: 278, startPoint y: 205, endPoint x: 219, endPoint y: 205, distance: 59.4
click at [219, 205] on div "Virtual Zoom Meeting 2:00pm-3:00pm PT Join Zooom Meeting" at bounding box center [333, 199] width 230 height 76
click at [360, 151] on icon "Create link" at bounding box center [365, 152] width 10 height 10
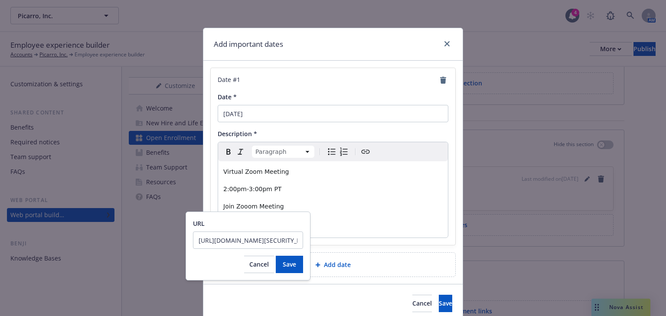
scroll to position [0, 208]
type input "https://newfront.zoom.us/j/83738392584?pwd=KoxtHG8TJtOgq7BZkRlhL5GISUHebu.1&fro…"
click at [279, 264] on button "Save" at bounding box center [289, 264] width 27 height 17
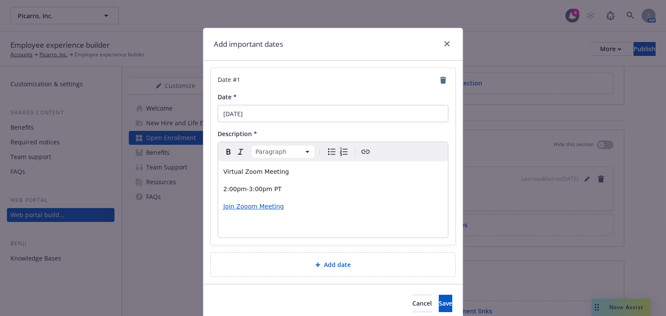
click at [344, 217] on p "Join Zooom Meeting" at bounding box center [332, 216] width 219 height 31
click at [254, 207] on span "Join Zooom Meeting" at bounding box center [253, 206] width 61 height 7
click at [220, 222] on span "https://newfront.zoom.us/j/83738392584?pwd=KoxtHG8TJtOgq7BZkRlhL5GISUHebu.1&fro…" at bounding box center [223, 223] width 116 height 8
click at [336, 187] on p "2:00pm-3:00pm PT" at bounding box center [332, 189] width 219 height 10
drag, startPoint x: 274, startPoint y: 113, endPoint x: 187, endPoint y: 109, distance: 86.4
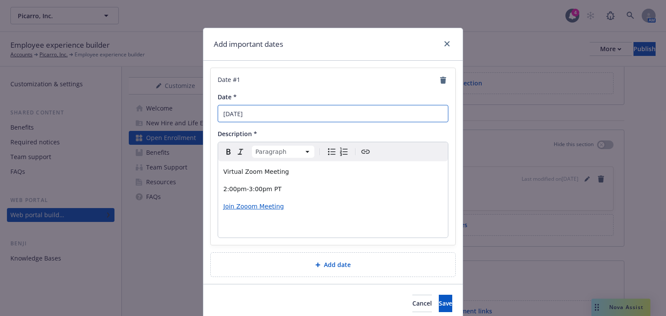
click at [187, 109] on div "Add important dates Date # 1 Date * October 27th Description * Paragraph Paragr…" at bounding box center [333, 158] width 666 height 316
click at [272, 172] on span "Virtual Zoom Meeting" at bounding box center [255, 171] width 65 height 7
drag, startPoint x: 278, startPoint y: 185, endPoint x: 214, endPoint y: 186, distance: 63.3
click at [214, 186] on div "Date # 1 Date * October 27th Description * Paragraph Paragraph Heading 1 Headin…" at bounding box center [333, 156] width 245 height 177
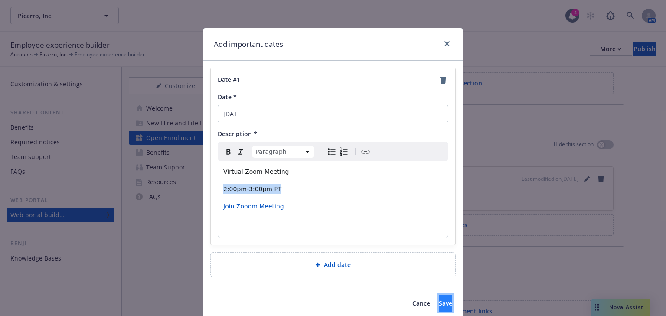
click at [439, 300] on span "Save" at bounding box center [445, 303] width 13 height 8
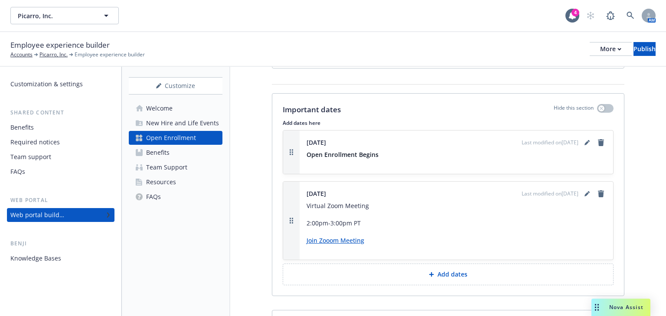
scroll to position [1125, 0]
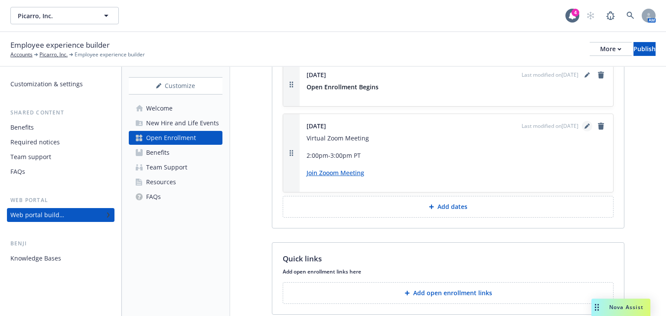
click at [585, 124] on icon "editPencil" at bounding box center [587, 126] width 5 height 5
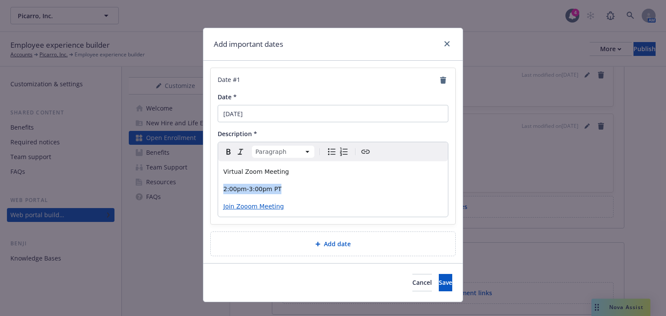
drag, startPoint x: 279, startPoint y: 189, endPoint x: 219, endPoint y: 184, distance: 60.0
click at [219, 184] on div "Virtual Zoom Meeting 2:00pm-3:00pm PT Join Zooom Meeting" at bounding box center [333, 189] width 230 height 56
click at [226, 147] on icon "Bold" at bounding box center [228, 152] width 10 height 10
click at [428, 272] on div "Cancel Save" at bounding box center [332, 282] width 259 height 39
click at [439, 278] on span "Save" at bounding box center [445, 282] width 13 height 8
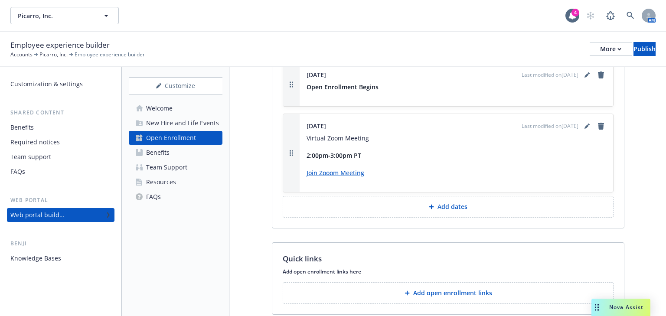
click at [448, 203] on p "Add dates" at bounding box center [453, 207] width 30 height 9
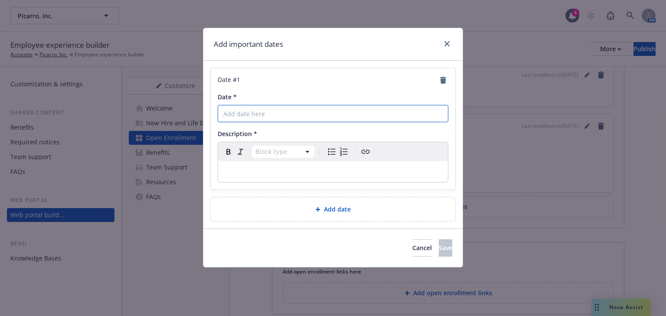
click at [238, 117] on input "Date *" at bounding box center [333, 113] width 231 height 17
type input "October 29th"
click at [241, 170] on p "editable markdown" at bounding box center [332, 172] width 219 height 10
click at [250, 170] on p "editable markdown" at bounding box center [332, 172] width 219 height 10
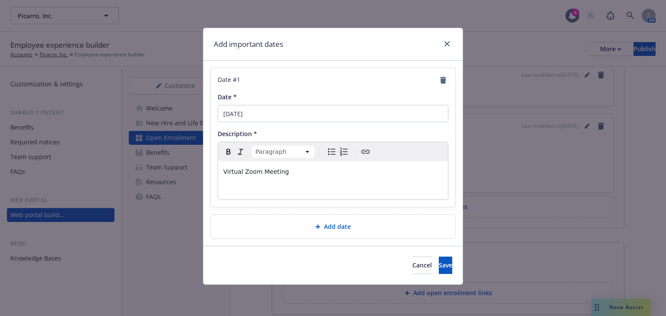
click at [232, 187] on p "editable markdown" at bounding box center [332, 189] width 219 height 10
drag, startPoint x: 266, startPoint y: 190, endPoint x: 224, endPoint y: 190, distance: 42.5
click at [224, 190] on p "10am-11am PT" at bounding box center [332, 189] width 219 height 10
click at [227, 154] on icon "Bold" at bounding box center [228, 152] width 4 height 6
click at [284, 190] on p "10am-11am PT" at bounding box center [332, 189] width 219 height 10
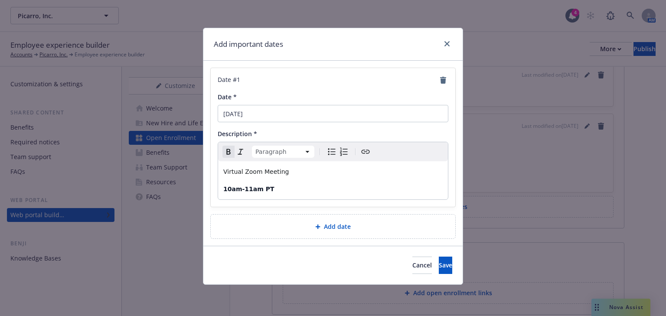
click at [283, 189] on p "10am-11am PT" at bounding box center [332, 189] width 219 height 10
click at [279, 186] on p "10am-11am PT" at bounding box center [332, 189] width 219 height 10
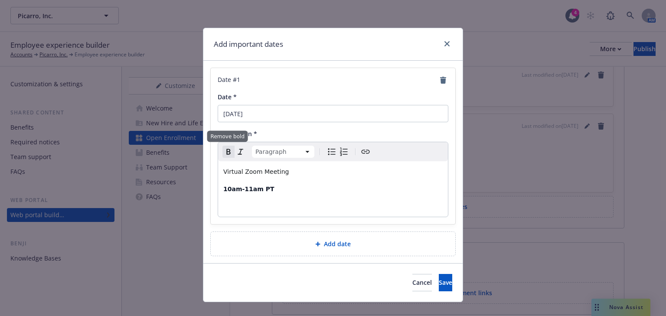
click at [227, 149] on icon "Remove bold" at bounding box center [228, 152] width 10 height 10
drag, startPoint x: 274, startPoint y: 206, endPoint x: 214, endPoint y: 206, distance: 60.3
click at [214, 206] on div "Date # 1 Date * October 29th Description * Paragraph Paragraph Heading 1 Headin…" at bounding box center [333, 146] width 245 height 156
click at [361, 152] on icon "Create link" at bounding box center [365, 152] width 10 height 10
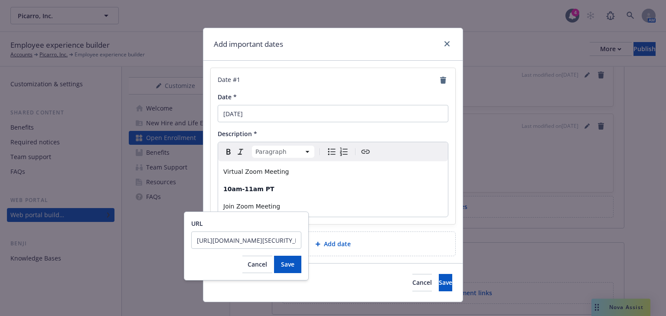
scroll to position [0, 213]
type input "https://newfront.zoom.us/j/84072798820?pwd=ZvRJmQFxzaLhAYGaNfbF8w4GPObZf7.1&fro…"
click at [283, 263] on span "Save" at bounding box center [287, 264] width 13 height 8
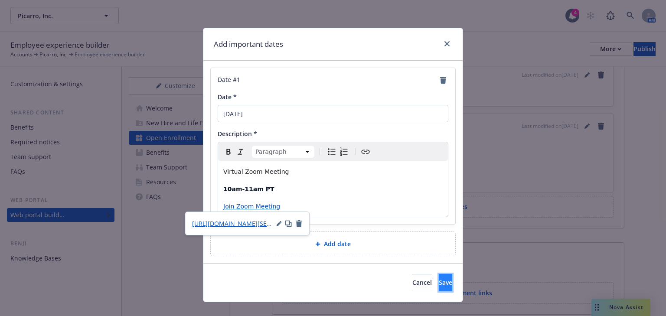
click at [439, 279] on span "Save" at bounding box center [445, 282] width 13 height 8
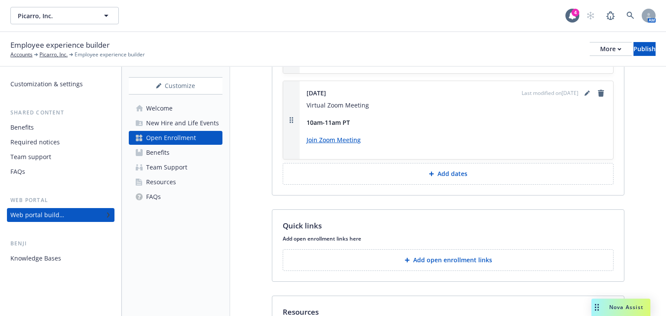
scroll to position [1249, 0]
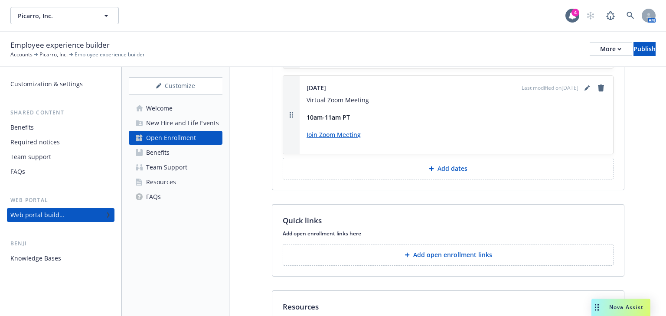
click at [452, 168] on p "Add dates" at bounding box center [453, 168] width 30 height 9
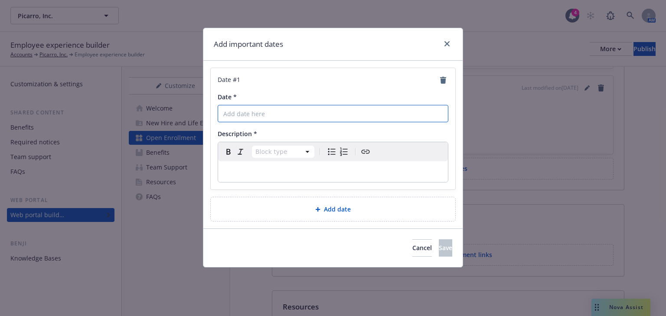
click at [263, 112] on input "Date *" at bounding box center [333, 113] width 231 height 17
type input "November 7th"
click at [278, 167] on p "editable markdown" at bounding box center [332, 172] width 219 height 10
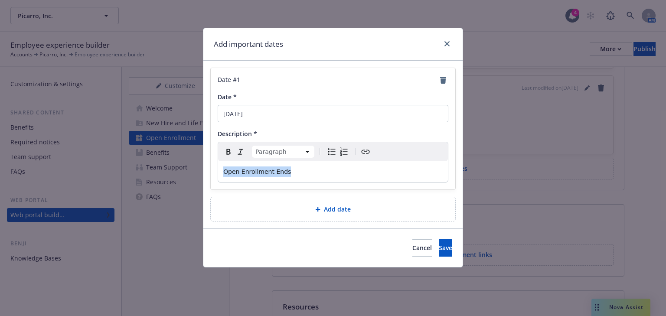
drag, startPoint x: 275, startPoint y: 170, endPoint x: 216, endPoint y: 166, distance: 59.5
click at [216, 166] on div "Date # 1 Date * November 7th Description * Paragraph Paragraph Heading 1 Headin…" at bounding box center [333, 128] width 245 height 121
click at [225, 153] on icon "Bold" at bounding box center [228, 152] width 10 height 10
click at [439, 253] on button "Save" at bounding box center [445, 247] width 13 height 17
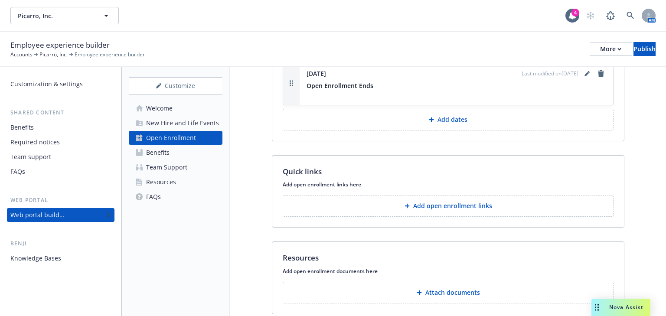
scroll to position [1378, 0]
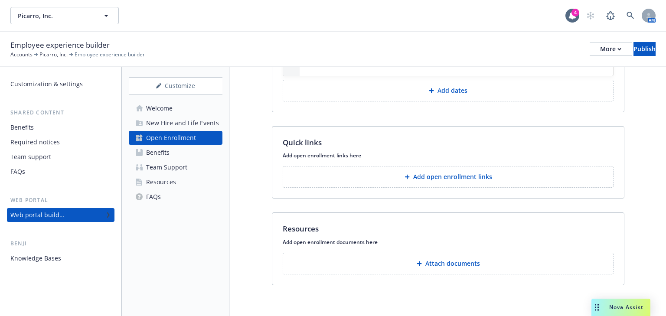
click at [436, 176] on p "Add open enrollment links" at bounding box center [452, 177] width 79 height 9
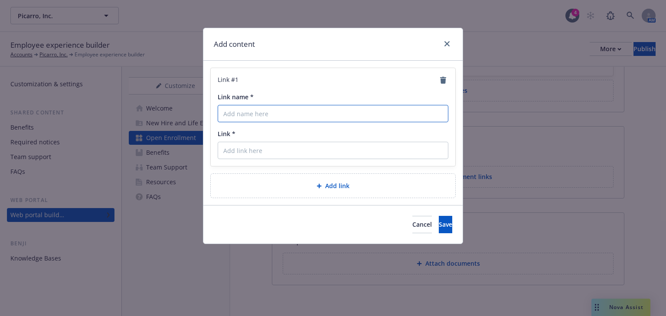
click at [246, 115] on input "Link name *" at bounding box center [333, 113] width 231 height 17
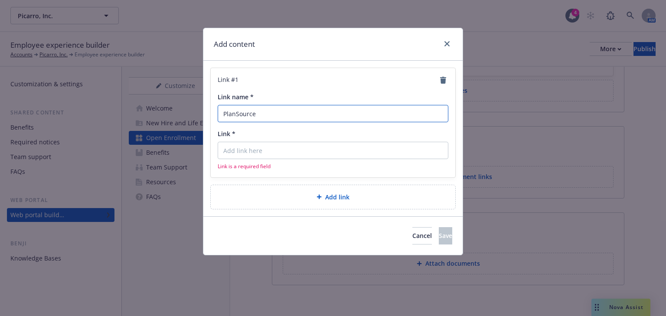
type input "PlanSource"
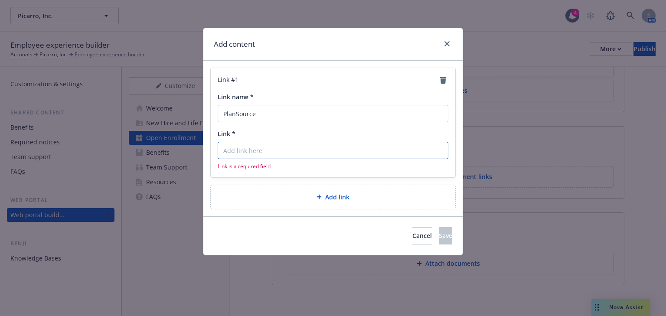
click at [265, 153] on input "Link *" at bounding box center [333, 150] width 231 height 17
paste input "https://benefits.plansource.com/"
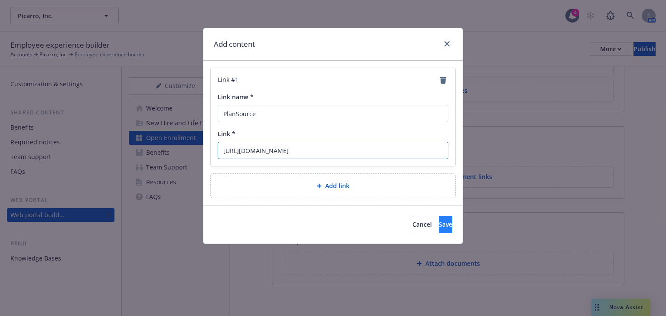
type input "https://benefits.plansource.com/"
click at [439, 219] on button "Save" at bounding box center [445, 224] width 13 height 17
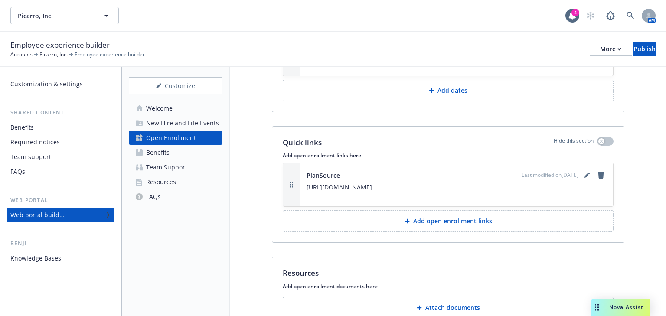
scroll to position [1423, 0]
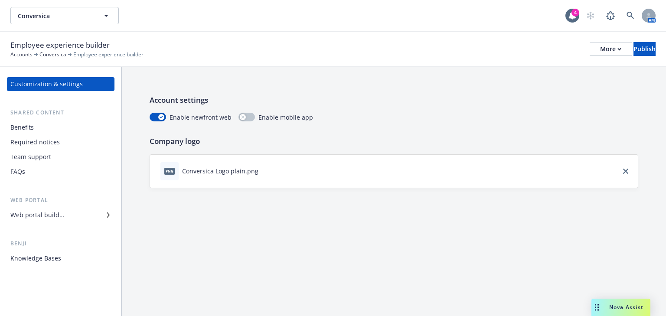
click at [75, 217] on div "Web portal builder" at bounding box center [60, 215] width 101 height 14
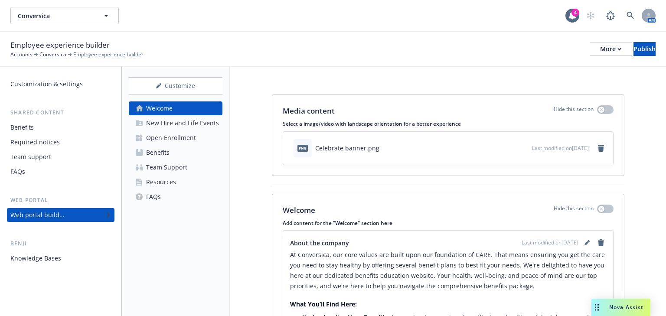
click at [160, 137] on div "Open Enrollment" at bounding box center [171, 138] width 50 height 14
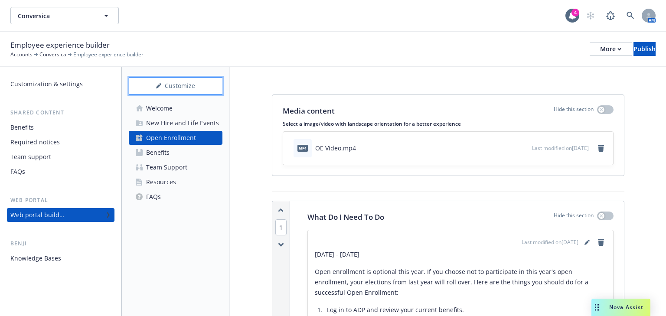
click at [180, 88] on div "Customize" at bounding box center [176, 86] width 94 height 16
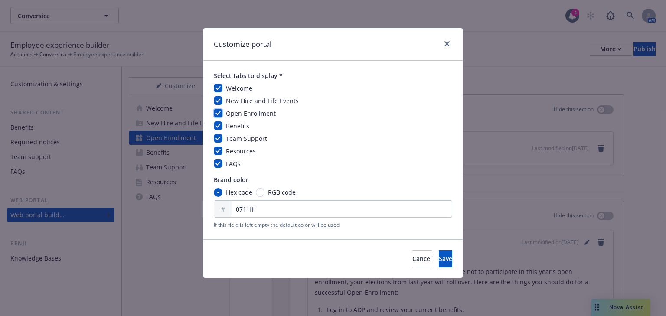
click at [216, 110] on input "checkbox" at bounding box center [218, 113] width 9 height 9
checkbox input "false"
click at [439, 258] on span "Save" at bounding box center [445, 259] width 13 height 8
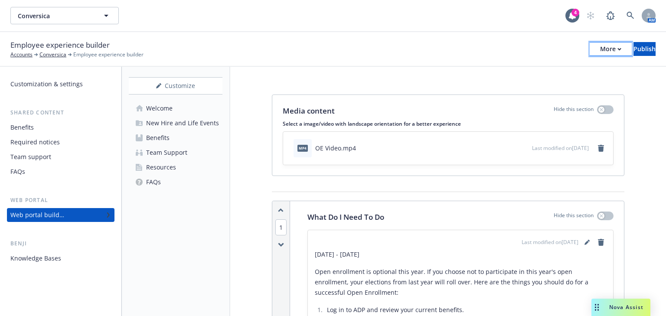
click at [600, 48] on div "More" at bounding box center [610, 49] width 21 height 13
click at [523, 83] on link "Copy portal link" at bounding box center [539, 85] width 128 height 17
click at [596, 48] on button "More" at bounding box center [611, 49] width 42 height 14
click at [533, 86] on link "Copy portal link" at bounding box center [539, 85] width 128 height 17
click at [600, 47] on div "More" at bounding box center [610, 49] width 21 height 13
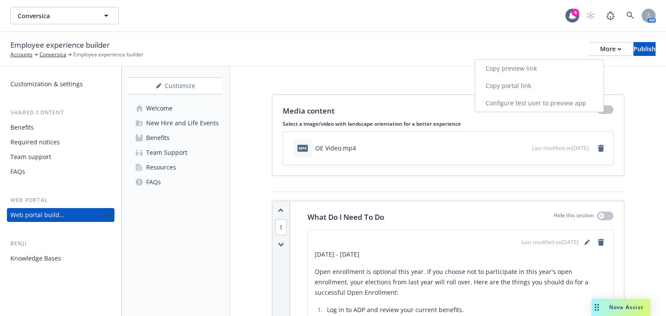
click at [507, 85] on link "Copy portal link" at bounding box center [539, 85] width 128 height 17
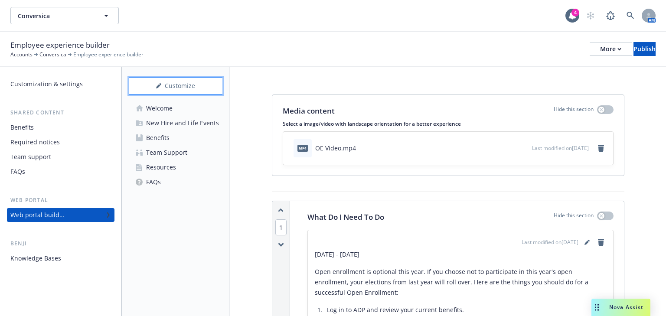
click at [186, 86] on div "Customize" at bounding box center [176, 86] width 94 height 16
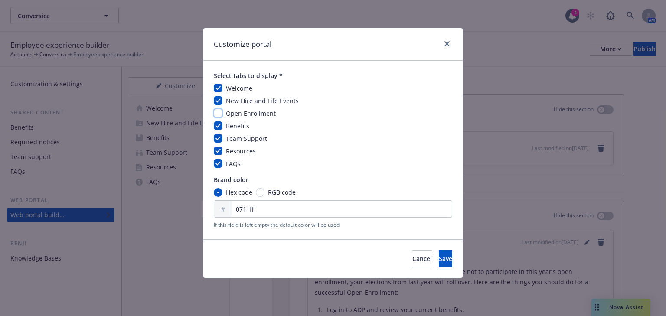
click at [219, 109] on input "checkbox" at bounding box center [218, 113] width 9 height 9
checkbox input "true"
click at [439, 262] on button "Save" at bounding box center [445, 258] width 13 height 17
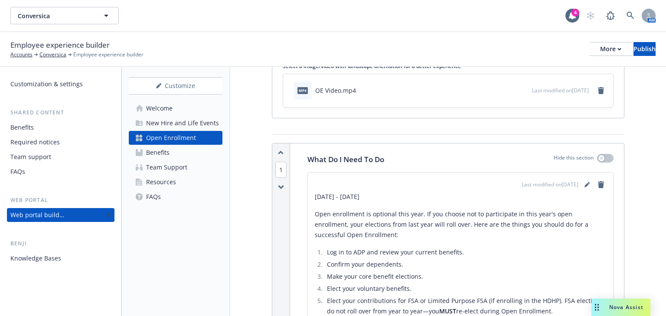
scroll to position [69, 0]
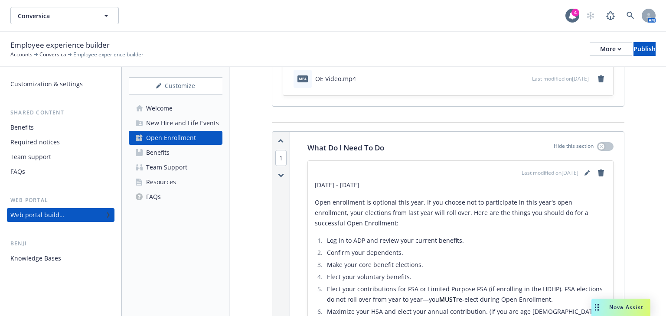
click at [360, 188] on p "[DATE] - [DATE]" at bounding box center [460, 185] width 291 height 10
drag, startPoint x: 365, startPoint y: 184, endPoint x: 319, endPoint y: 183, distance: 46.4
click at [319, 183] on p "[DATE] - [DATE]" at bounding box center [460, 185] width 291 height 10
click at [588, 170] on icon "editPencil" at bounding box center [589, 171] width 2 height 2
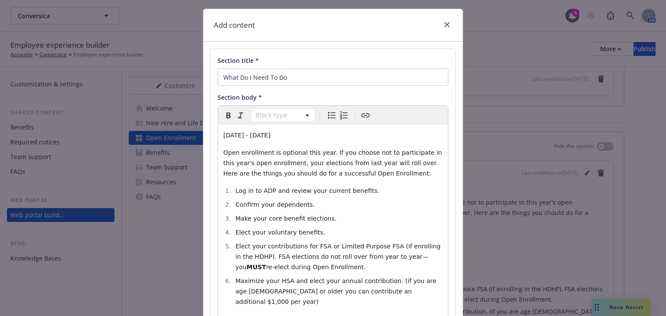
scroll to position [0, 0]
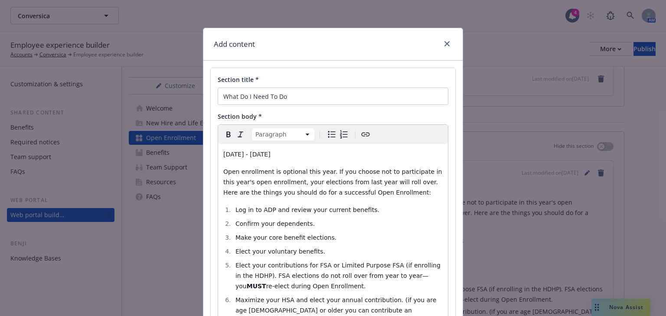
drag, startPoint x: 269, startPoint y: 154, endPoint x: 251, endPoint y: 154, distance: 18.2
click at [251, 154] on span "[DATE] - [DATE]" at bounding box center [246, 154] width 47 height 7
click at [271, 155] on span "[DATE] - [DATE]" at bounding box center [246, 154] width 47 height 7
click at [271, 153] on span "[DATE] - [DATE]" at bounding box center [246, 154] width 47 height 7
click at [271, 154] on span "[DATE] - [DATE]" at bounding box center [246, 154] width 47 height 7
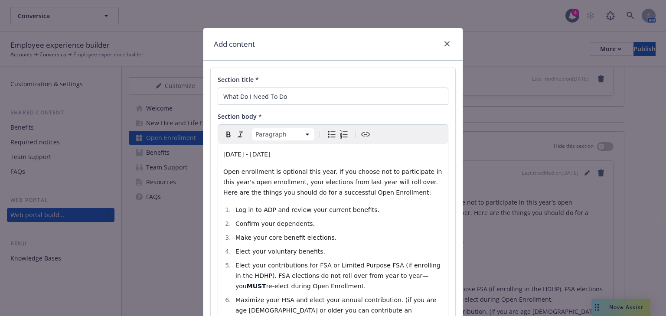
click at [271, 155] on span "[DATE] - [DATE]" at bounding box center [246, 154] width 47 height 7
click at [330, 156] on p "[DATE] - [DATE]" at bounding box center [332, 154] width 219 height 10
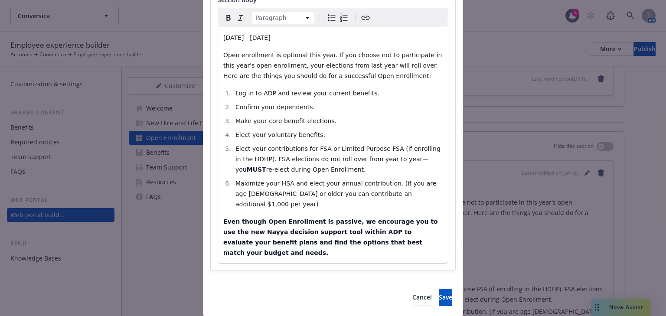
scroll to position [124, 0]
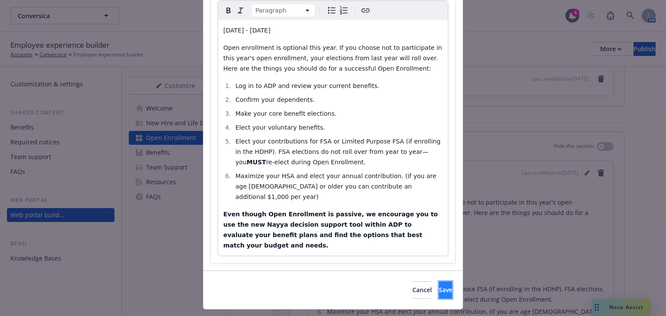
click at [439, 281] on button "Save" at bounding box center [445, 289] width 13 height 17
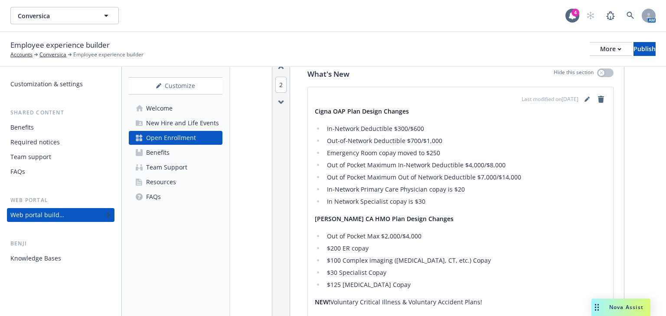
scroll to position [312, 0]
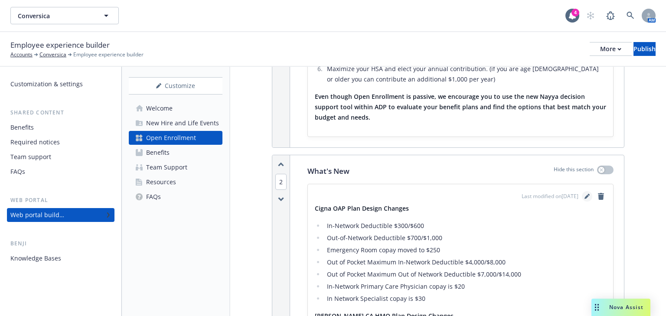
click at [583, 193] on link "editPencil" at bounding box center [587, 196] width 10 height 10
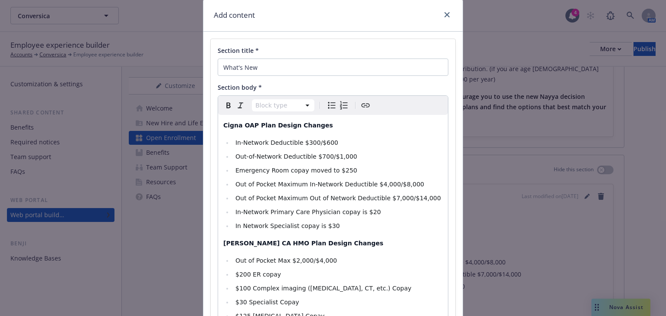
scroll to position [69, 0]
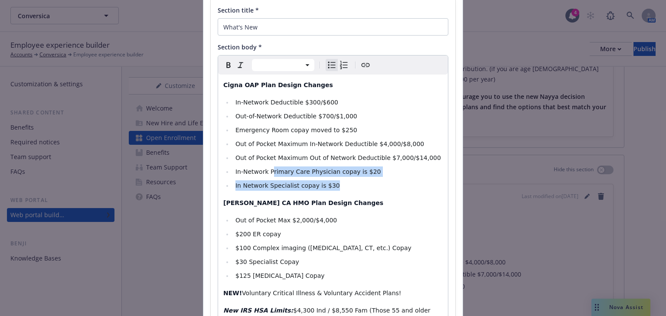
drag, startPoint x: 341, startPoint y: 189, endPoint x: 267, endPoint y: 171, distance: 76.3
click at [267, 171] on ul "In-Network Deductible $300/$600 Out-of-Network Deductible $700/$1,000 Emergency…" at bounding box center [332, 144] width 219 height 94
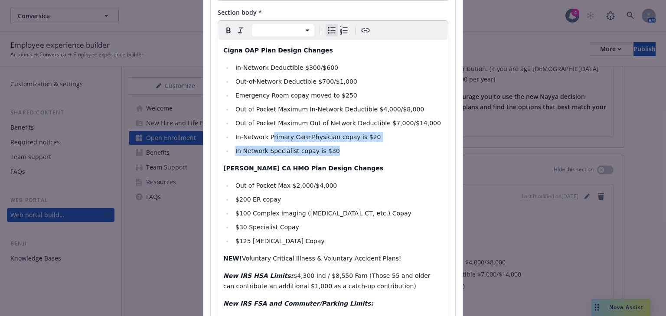
drag, startPoint x: 331, startPoint y: 245, endPoint x: 205, endPoint y: 51, distance: 231.2
click at [205, 51] on div "Section title * What's New Section body * Paragraph Heading 1 Heading 2 Heading…" at bounding box center [332, 174] width 259 height 435
select select "paragraph"
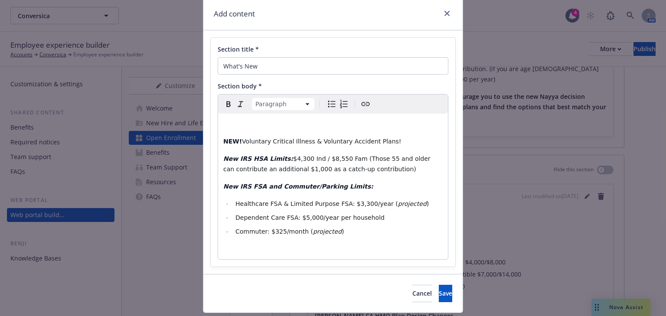
scroll to position [0, 0]
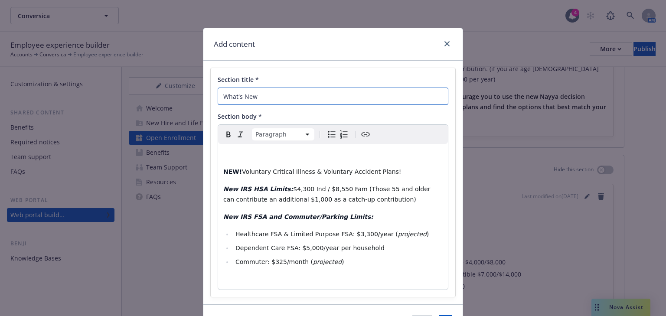
click at [260, 96] on input "What's New" at bounding box center [333, 96] width 231 height 17
drag, startPoint x: 260, startPoint y: 96, endPoint x: 168, endPoint y: 85, distance: 92.1
click at [170, 85] on div "Add content Section title * What's New Section body * Paragraph Paragraph Headi…" at bounding box center [333, 158] width 666 height 316
type input "W"
type input "What's Changing"
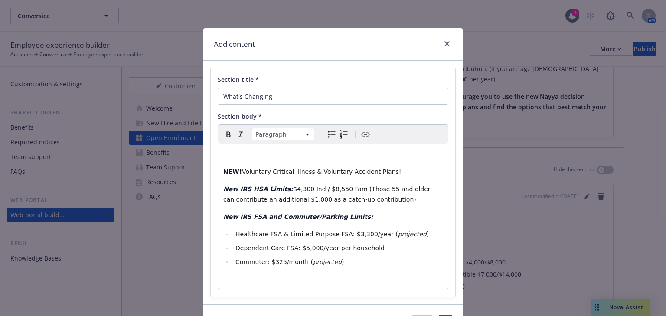
click at [224, 149] on p "editable markdown" at bounding box center [332, 154] width 219 height 10
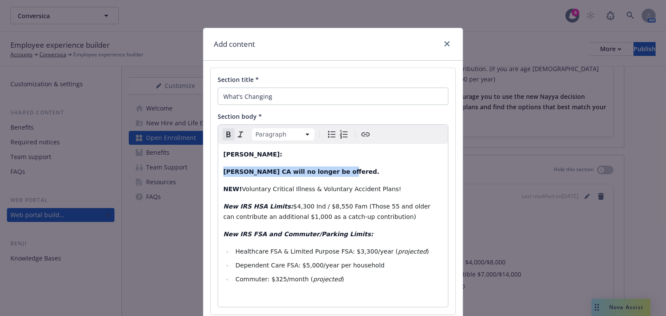
drag, startPoint x: 327, startPoint y: 170, endPoint x: 221, endPoint y: 169, distance: 106.3
click at [223, 169] on p "[PERSON_NAME] CA will no longer be offered." at bounding box center [332, 172] width 219 height 10
click at [226, 135] on icon "Remove bold" at bounding box center [228, 134] width 10 height 10
click at [327, 135] on icon "Bulleted list" at bounding box center [332, 134] width 10 height 10
select select "paragraph"
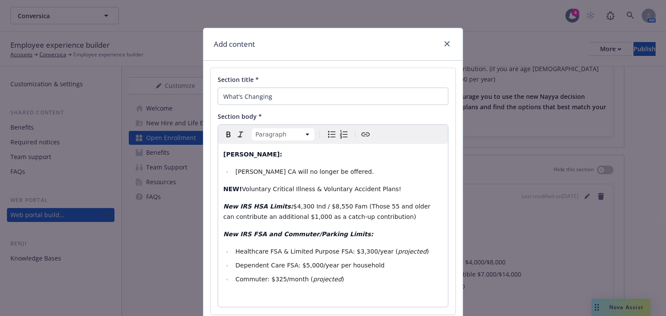
drag, startPoint x: 384, startPoint y: 188, endPoint x: 219, endPoint y: 191, distance: 165.7
click at [219, 191] on div "[PERSON_NAME]: [PERSON_NAME] CA will no longer be offered. NEW! Voluntary Criti…" at bounding box center [333, 225] width 230 height 163
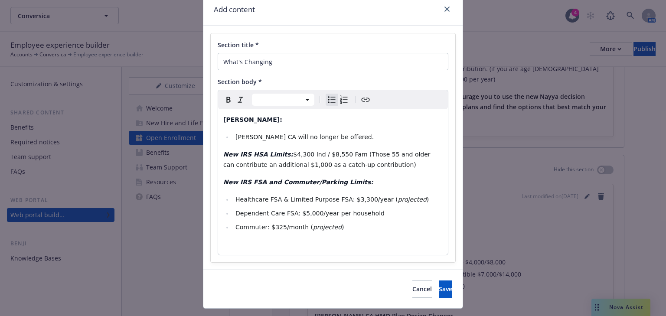
select select "paragraph"
click at [290, 153] on span "$4,300 Ind / $8,550 Fam (Those 55 and older can contribute an additional $1,000…" at bounding box center [327, 159] width 209 height 17
click at [325, 154] on span "$4,400 Ind / $8,550 Fam (Those 55 and older can contribute an additional $1,000…" at bounding box center [327, 159] width 209 height 17
select select
click at [352, 200] on span "Healthcare FSA & Limited Purpose FSA: $3,300/year (" at bounding box center [317, 199] width 163 height 7
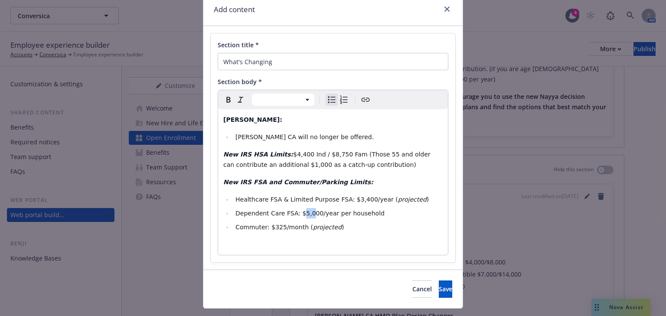
drag, startPoint x: 301, startPoint y: 215, endPoint x: 295, endPoint y: 216, distance: 6.1
click at [295, 216] on span "Dependent Care FSA: $5,000/year per household" at bounding box center [310, 213] width 149 height 7
drag, startPoint x: 311, startPoint y: 213, endPoint x: 294, endPoint y: 216, distance: 16.3
click at [294, 216] on span "Dependent Care FSA: $7.500/year per household" at bounding box center [310, 213] width 149 height 7
drag, startPoint x: 277, startPoint y: 227, endPoint x: 265, endPoint y: 229, distance: 11.8
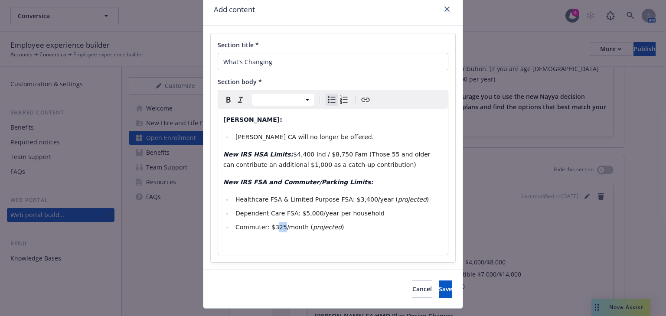
click at [271, 228] on span "Commuter: $325/month (" at bounding box center [275, 227] width 78 height 7
click at [439, 290] on span "Save" at bounding box center [445, 289] width 13 height 8
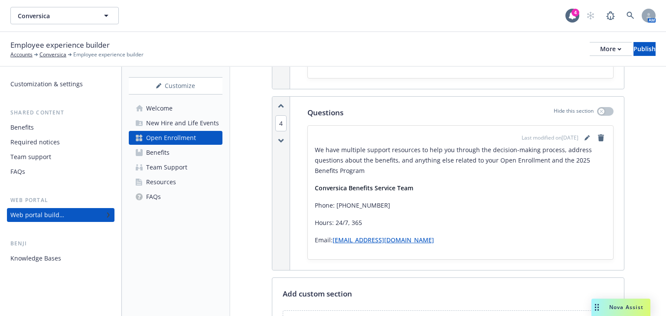
scroll to position [729, 0]
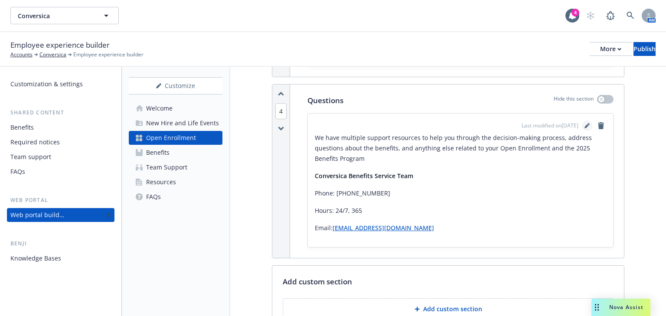
click at [585, 123] on icon "editPencil" at bounding box center [587, 125] width 5 height 5
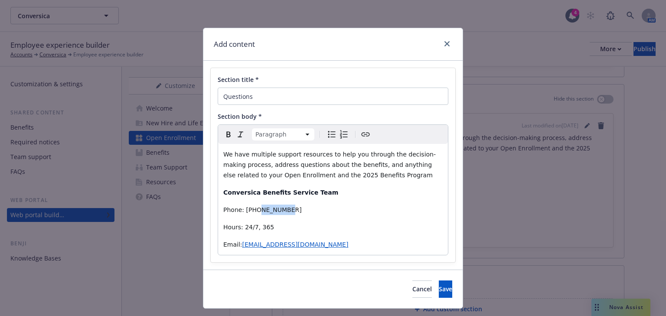
drag, startPoint x: 282, startPoint y: 211, endPoint x: 254, endPoint y: 212, distance: 28.2
click at [253, 211] on p "Phone: [PHONE_NUMBER]" at bounding box center [332, 210] width 219 height 10
click at [439, 287] on button "Save" at bounding box center [445, 289] width 13 height 17
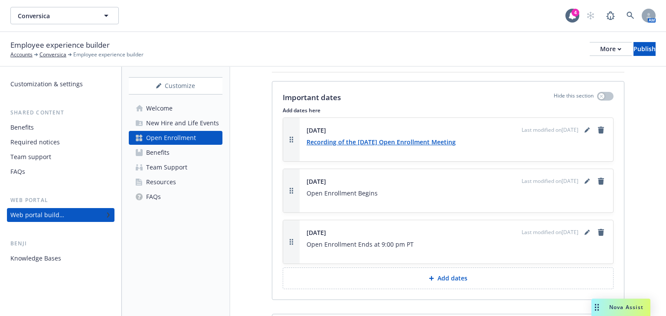
scroll to position [1006, 0]
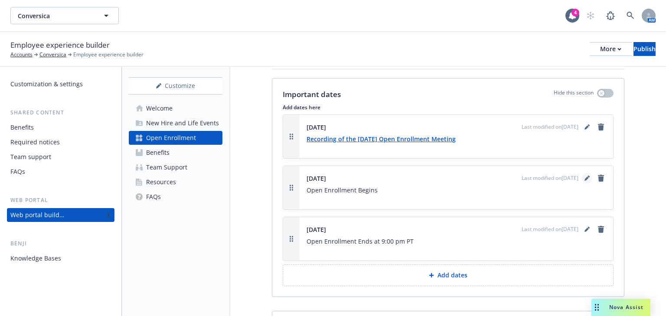
click at [585, 176] on icon "editPencil" at bounding box center [587, 178] width 5 height 5
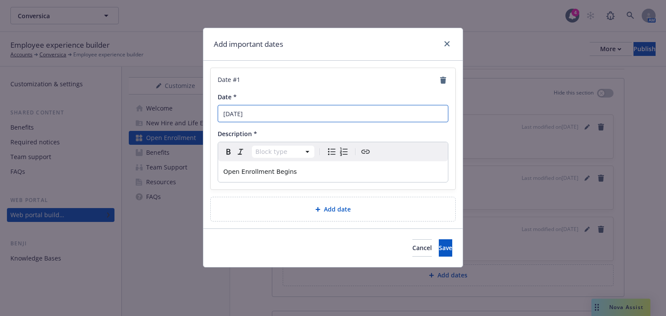
click at [268, 115] on input "[DATE]" at bounding box center [333, 113] width 231 height 17
click at [261, 113] on input "[DATE]" at bounding box center [333, 113] width 231 height 17
drag, startPoint x: 267, startPoint y: 114, endPoint x: 256, endPoint y: 116, distance: 11.4
click at [256, 116] on input "[DATE]" at bounding box center [333, 113] width 231 height 17
type input "[DATE]"
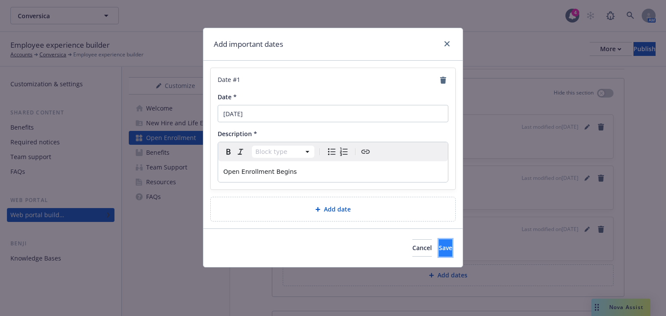
click at [439, 244] on span "Save" at bounding box center [445, 248] width 13 height 8
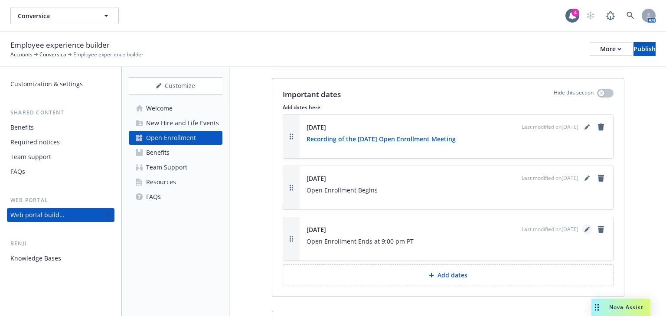
click at [585, 228] on icon "editPencil" at bounding box center [587, 230] width 4 height 4
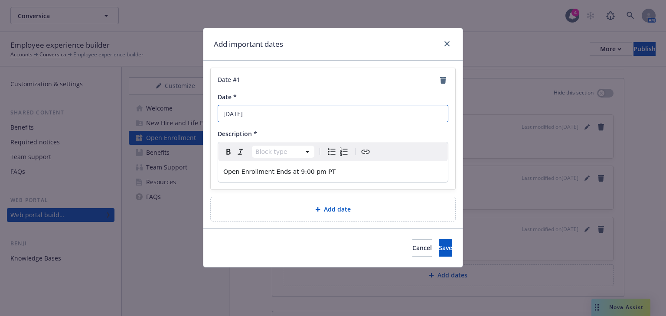
drag, startPoint x: 281, startPoint y: 118, endPoint x: 255, endPoint y: 115, distance: 25.7
click at [255, 115] on input "[DATE]" at bounding box center [333, 113] width 231 height 17
type input "[DATE]"
click at [439, 239] on button "Save" at bounding box center [445, 247] width 13 height 17
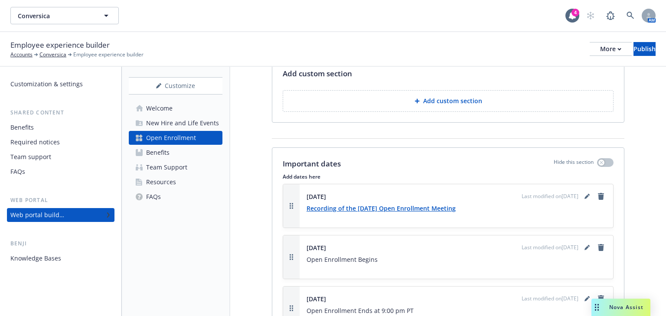
scroll to position [971, 0]
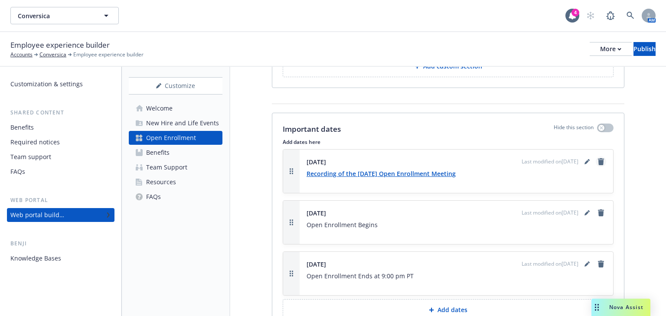
click at [596, 157] on link "remove" at bounding box center [601, 162] width 10 height 10
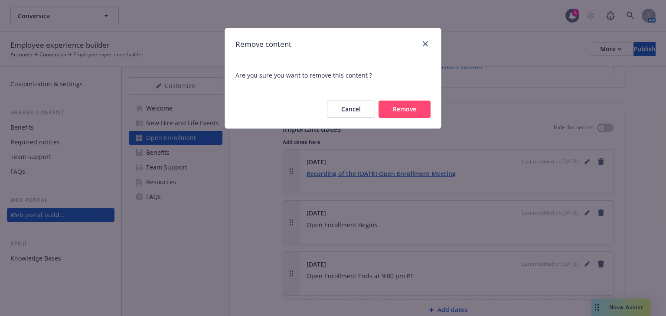
click at [420, 114] on button "Remove" at bounding box center [405, 109] width 52 height 17
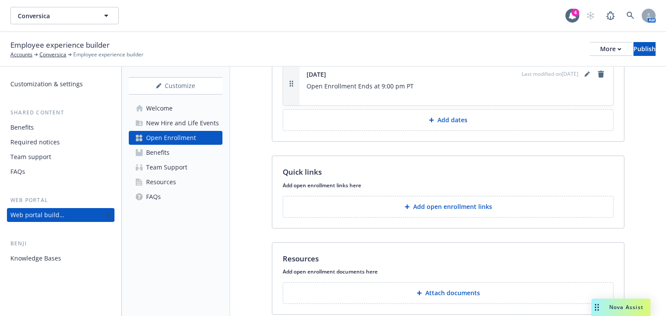
scroll to position [1129, 0]
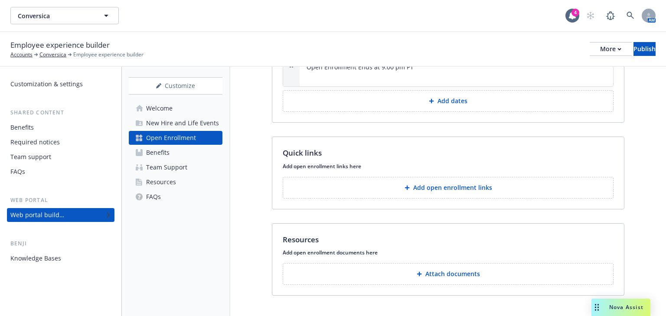
click at [430, 183] on p "Add open enrollment links" at bounding box center [452, 187] width 79 height 9
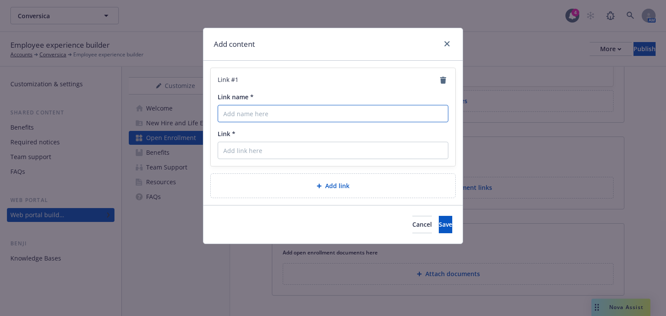
click at [253, 118] on input "Link name *" at bounding box center [333, 113] width 231 height 17
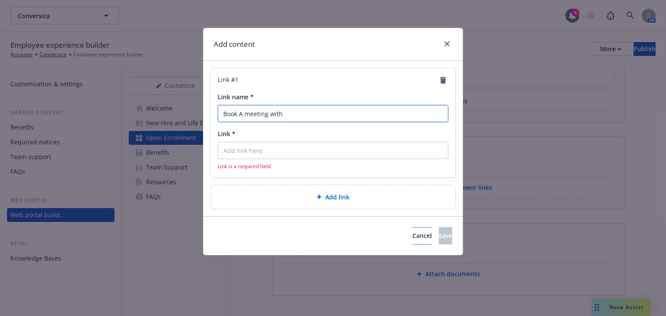
type input "Book A meeting with"
click at [412, 233] on span "Cancel" at bounding box center [422, 236] width 20 height 8
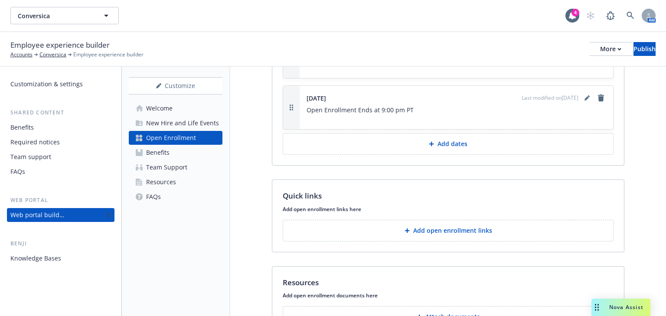
scroll to position [1095, 0]
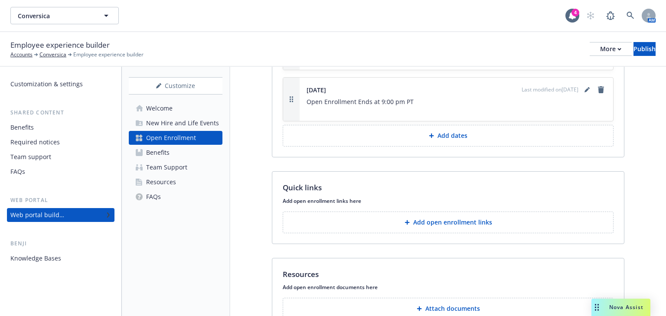
click at [426, 218] on p "Add open enrollment links" at bounding box center [452, 222] width 79 height 9
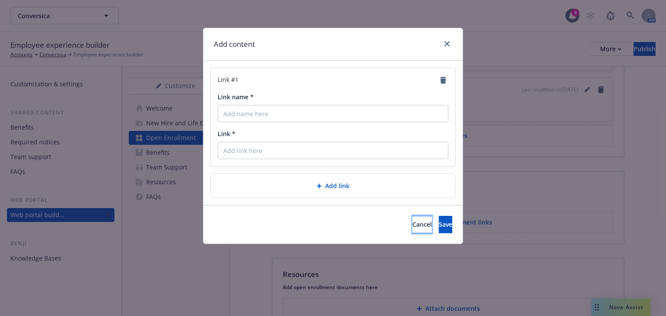
click at [412, 226] on button "Cancel" at bounding box center [422, 224] width 20 height 17
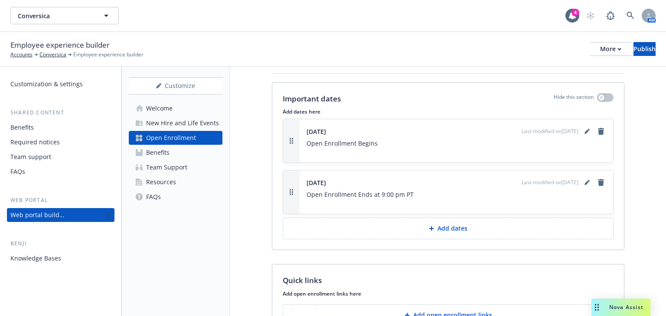
scroll to position [956, 0]
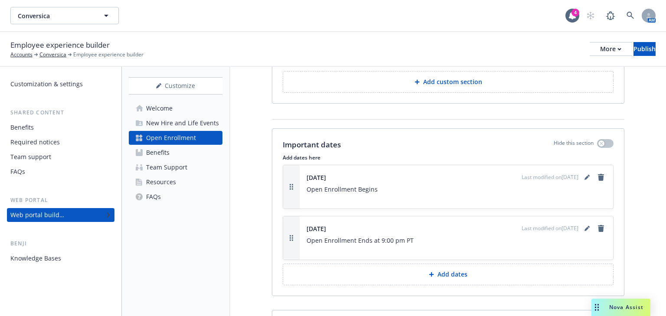
click at [442, 270] on p "Add dates" at bounding box center [453, 274] width 30 height 9
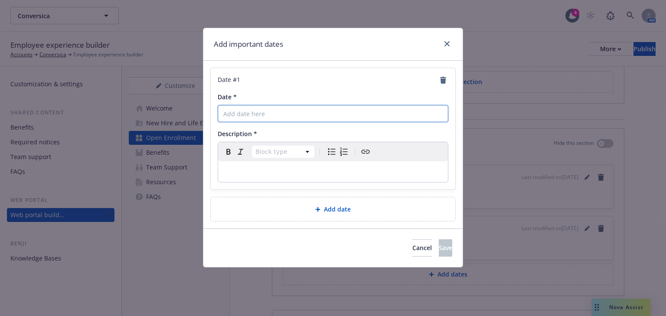
click at [263, 116] on input "Date *" at bounding box center [333, 113] width 231 height 17
type input "11/3 to 11/14"
click at [246, 164] on div "editable markdown" at bounding box center [333, 171] width 230 height 21
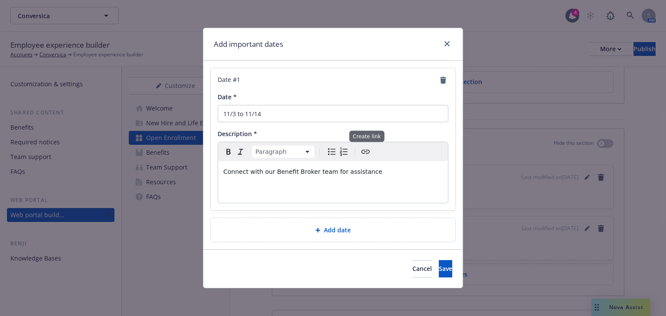
click at [360, 156] on icon "Create link" at bounding box center [365, 152] width 10 height 10
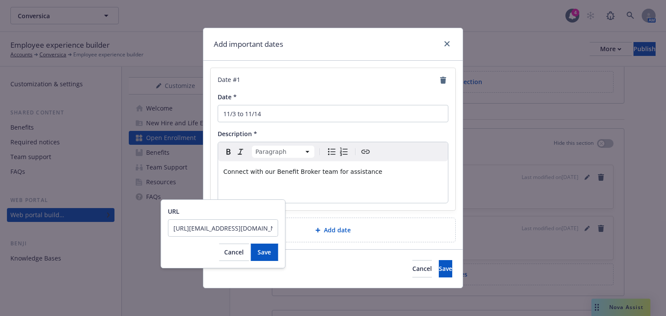
scroll to position [0, 151]
type input "[URL][EMAIL_ADDRESS][DOMAIN_NAME][DOMAIN_NAME]"
click at [268, 248] on span "Save" at bounding box center [264, 252] width 13 height 8
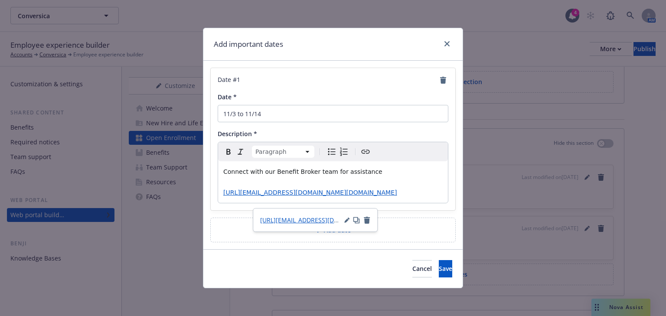
drag, startPoint x: 297, startPoint y: 207, endPoint x: 217, endPoint y: 191, distance: 81.8
click at [218, 191] on div "Connect with our Benefit Broker team for assistance [URL][EMAIL_ADDRESS][DOMAIN…" at bounding box center [333, 182] width 230 height 42
click at [293, 198] on p "Connect with our Benefit Broker team for assistance [URL][EMAIL_ADDRESS][DOMAIN…" at bounding box center [332, 182] width 219 height 31
drag, startPoint x: 285, startPoint y: 201, endPoint x: 217, endPoint y: 192, distance: 68.2
click at [218, 192] on div "Connect with our Benefit Broker team for assistance [URL][EMAIL_ADDRESS][DOMAIN…" at bounding box center [333, 182] width 230 height 42
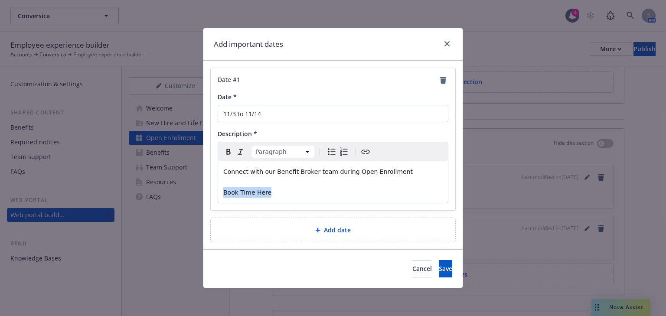
drag, startPoint x: 271, startPoint y: 189, endPoint x: 221, endPoint y: 190, distance: 49.5
click at [221, 190] on div "Connect with our Benefit Broker team during Open Enrollment Book Time Here" at bounding box center [333, 182] width 230 height 42
click at [362, 148] on icon "Create link" at bounding box center [365, 152] width 10 height 10
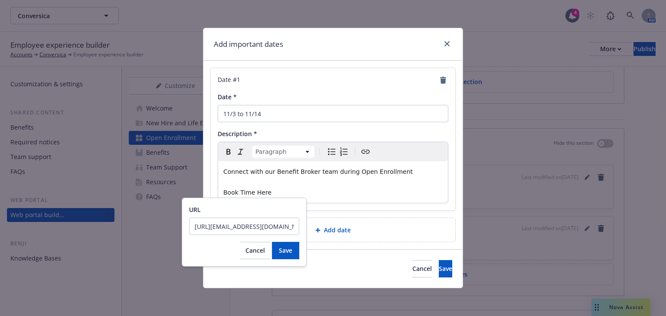
scroll to position [0, 151]
type input "[URL][EMAIL_ADDRESS][DOMAIN_NAME][DOMAIN_NAME]"
click at [288, 249] on button "Save" at bounding box center [285, 250] width 27 height 17
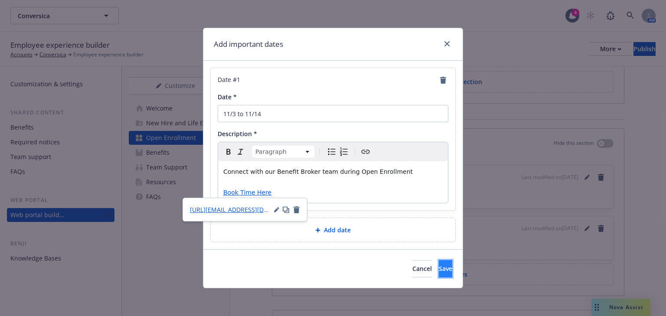
click at [439, 266] on button "Save" at bounding box center [445, 268] width 13 height 17
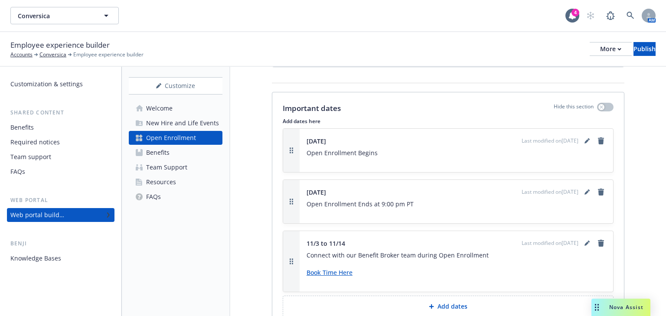
scroll to position [1025, 0]
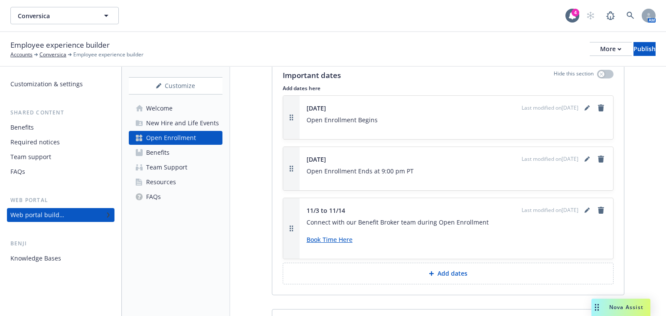
click at [288, 216] on button "button" at bounding box center [291, 228] width 16 height 61
click at [290, 226] on icon "button" at bounding box center [291, 229] width 3 height 6
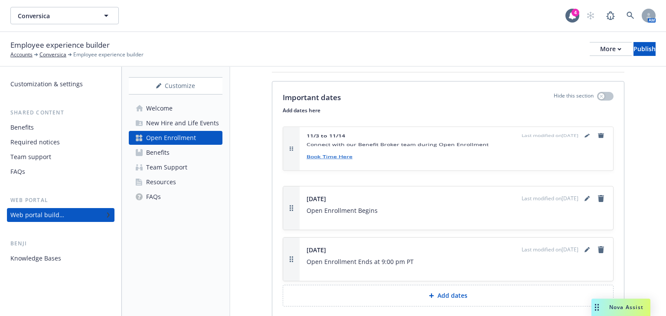
drag, startPoint x: 290, startPoint y: 215, endPoint x: 285, endPoint y: 111, distance: 103.8
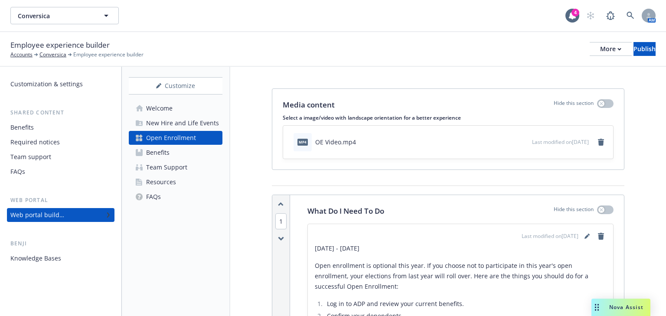
scroll to position [0, 0]
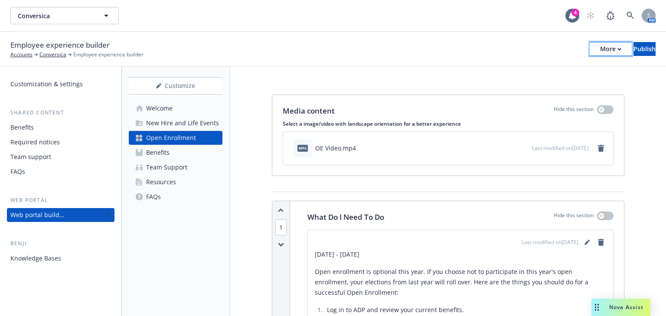
click at [600, 47] on div "More" at bounding box center [610, 49] width 21 height 13
click at [517, 66] on link "Copy preview link" at bounding box center [539, 68] width 128 height 17
click at [618, 49] on icon "button" at bounding box center [619, 49] width 3 height 2
click at [525, 68] on link "Copy preview link" at bounding box center [539, 68] width 128 height 17
